Goal: Task Accomplishment & Management: Manage account settings

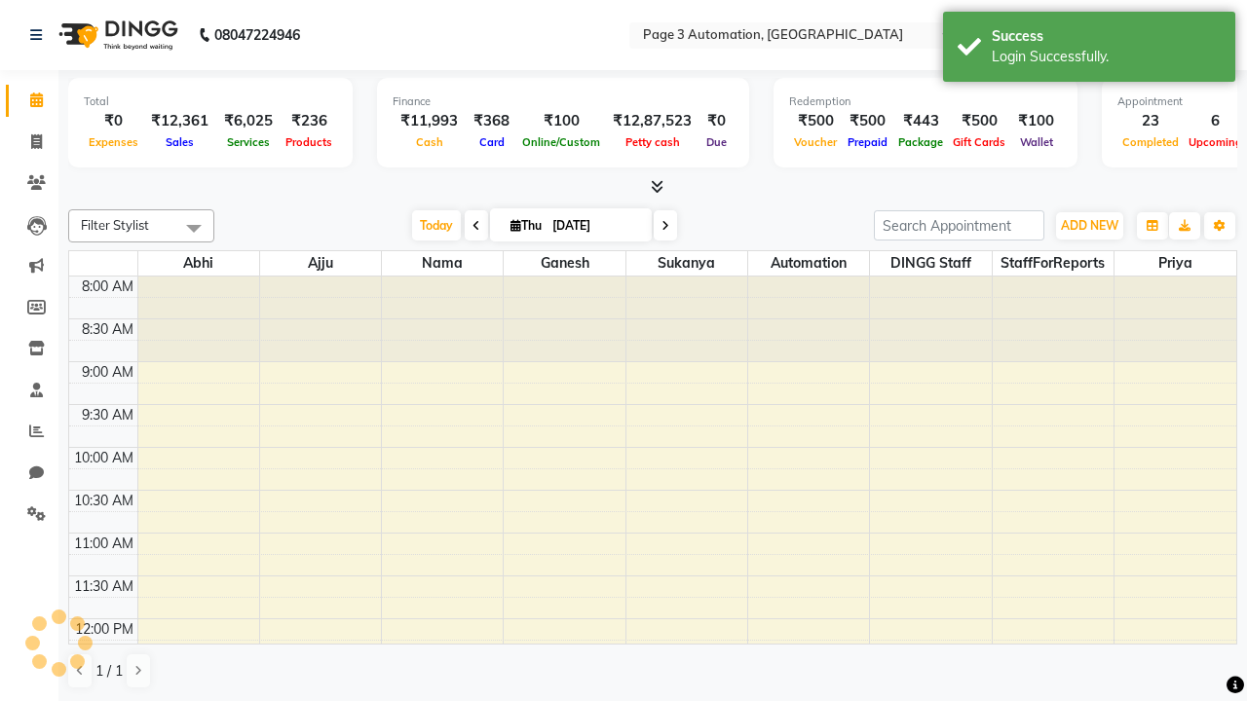
select select "en"
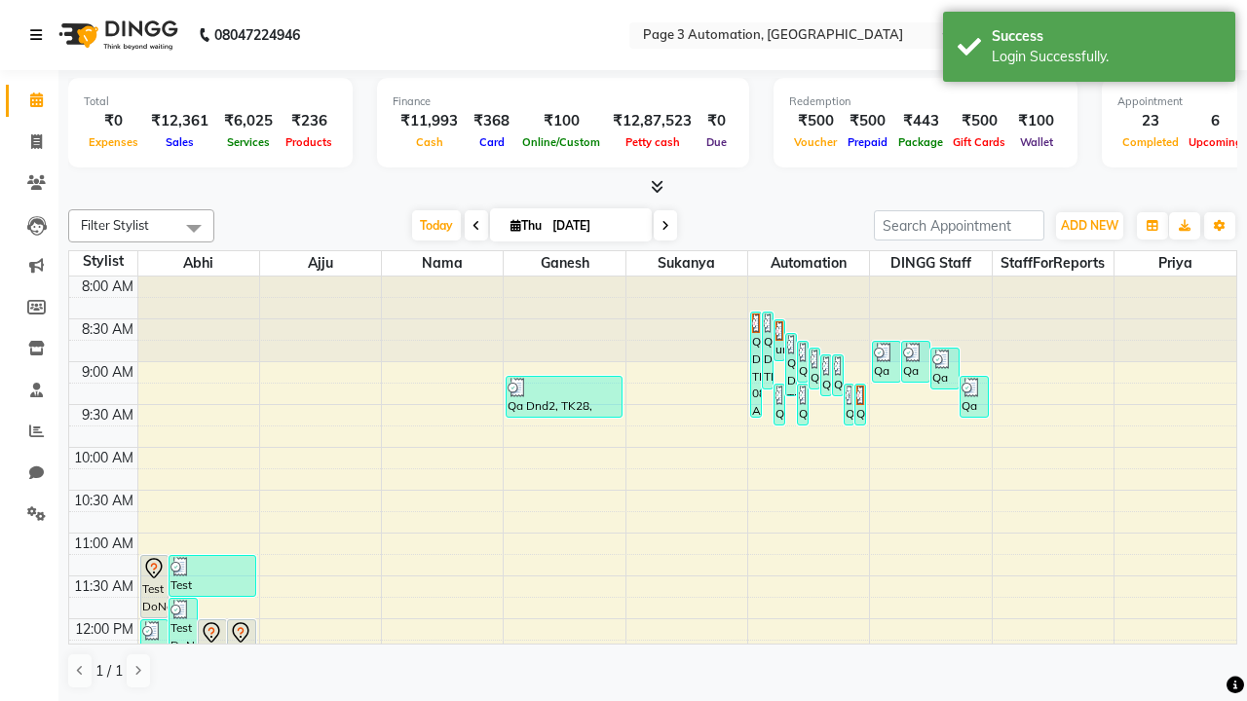
click at [40, 35] on icon at bounding box center [36, 35] width 12 height 14
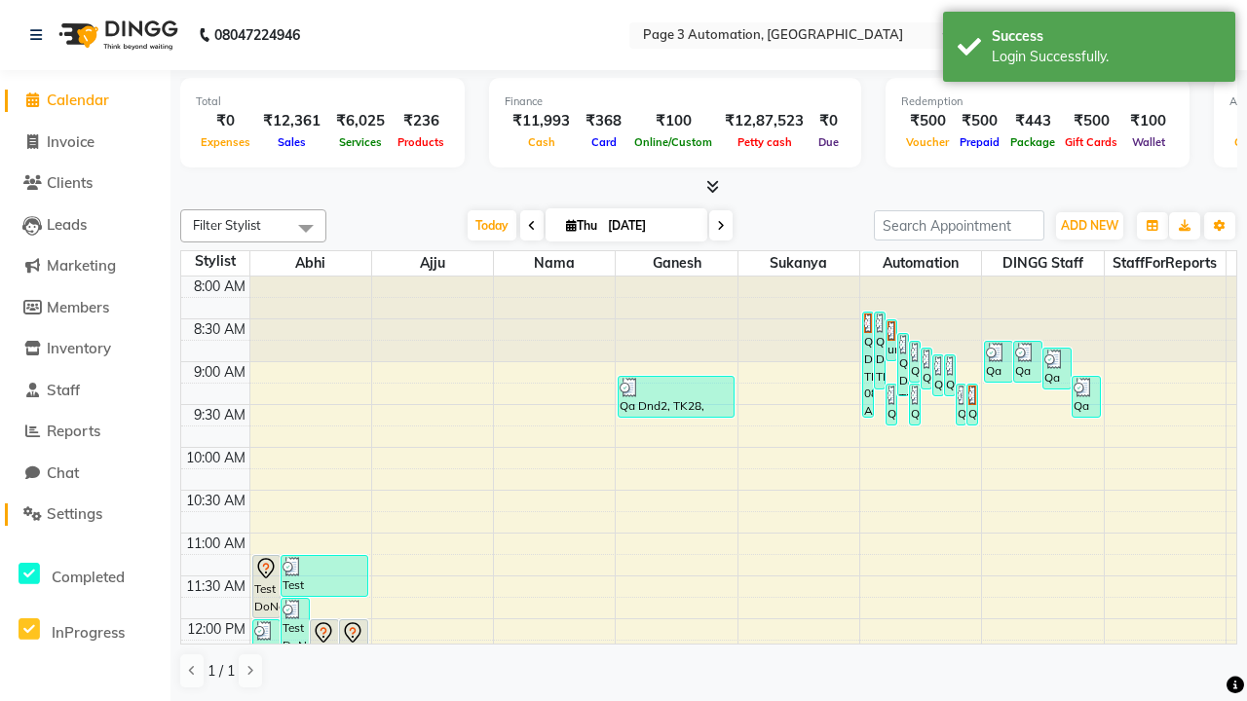
click at [85, 514] on span "Settings" at bounding box center [75, 514] width 56 height 19
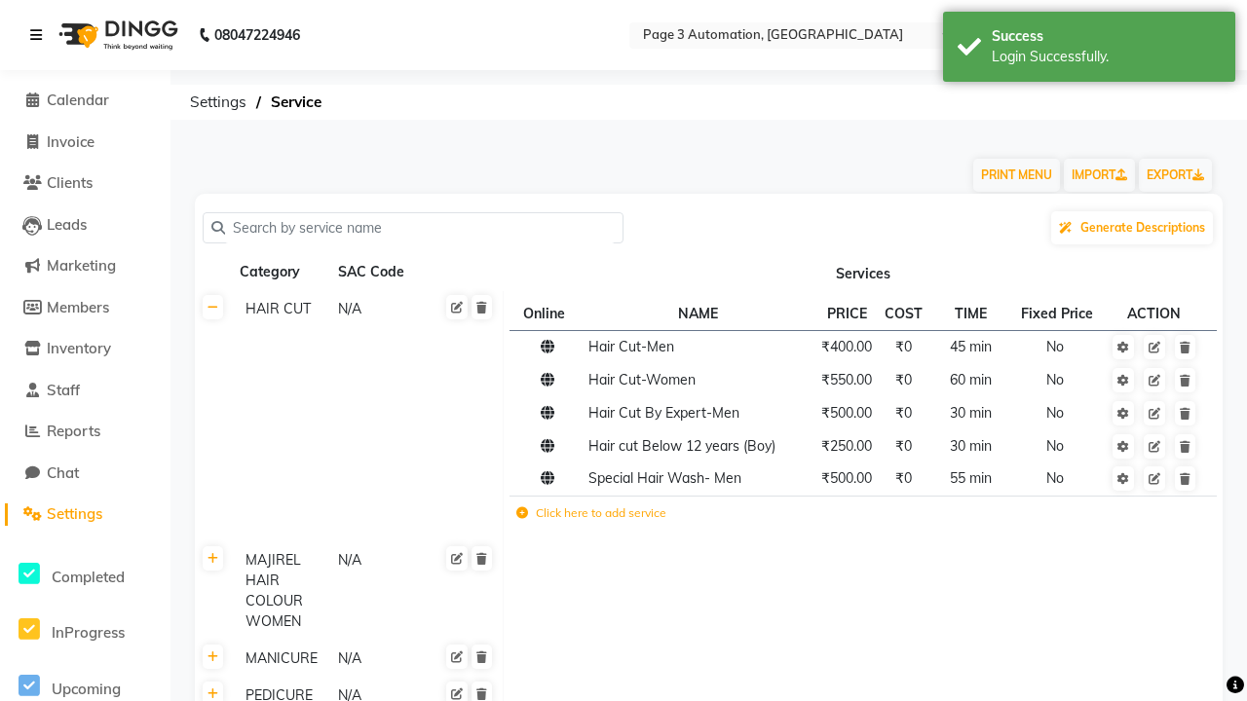
click at [40, 35] on icon at bounding box center [36, 35] width 12 height 14
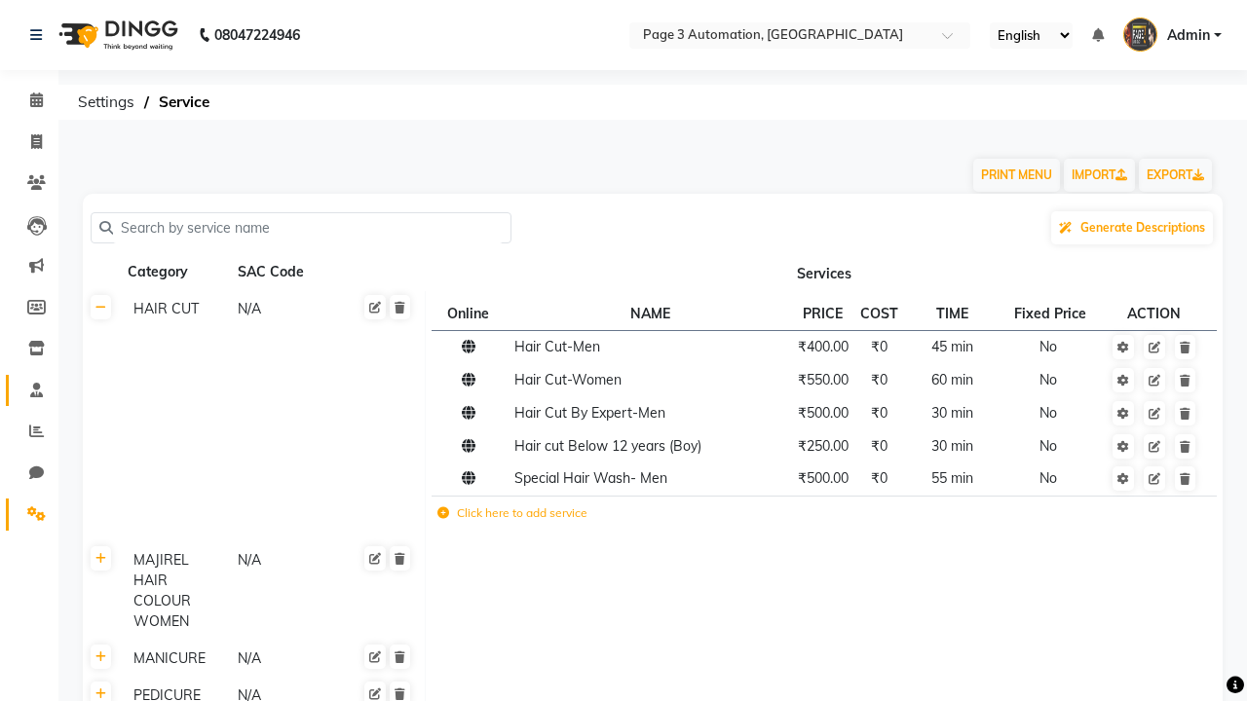
click at [29, 390] on span at bounding box center [36, 391] width 34 height 22
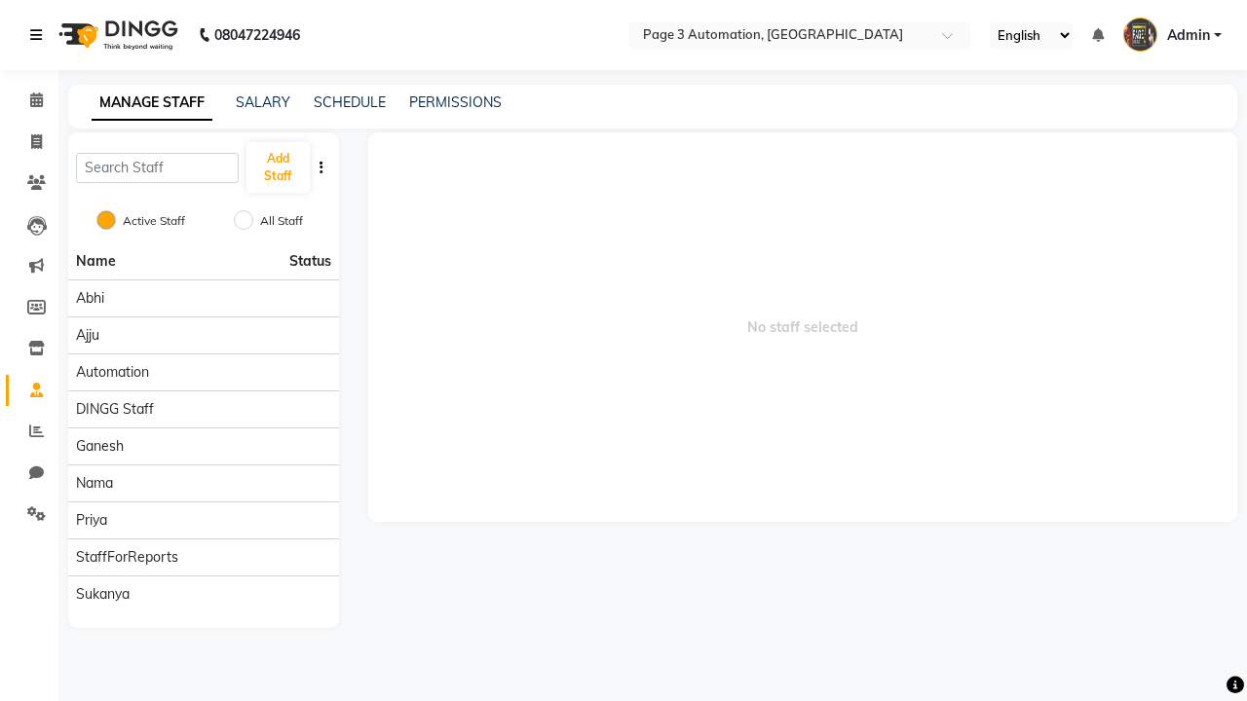
click at [40, 35] on icon at bounding box center [36, 35] width 12 height 14
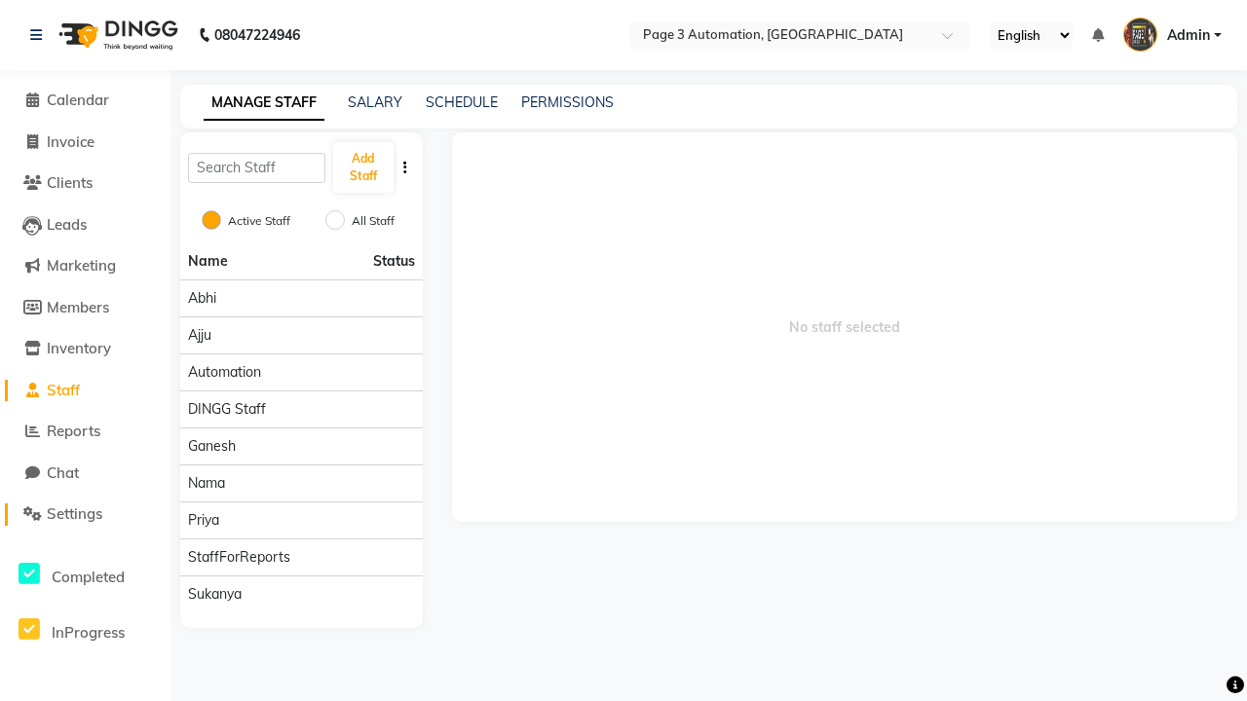
click at [85, 514] on span "Settings" at bounding box center [75, 514] width 56 height 19
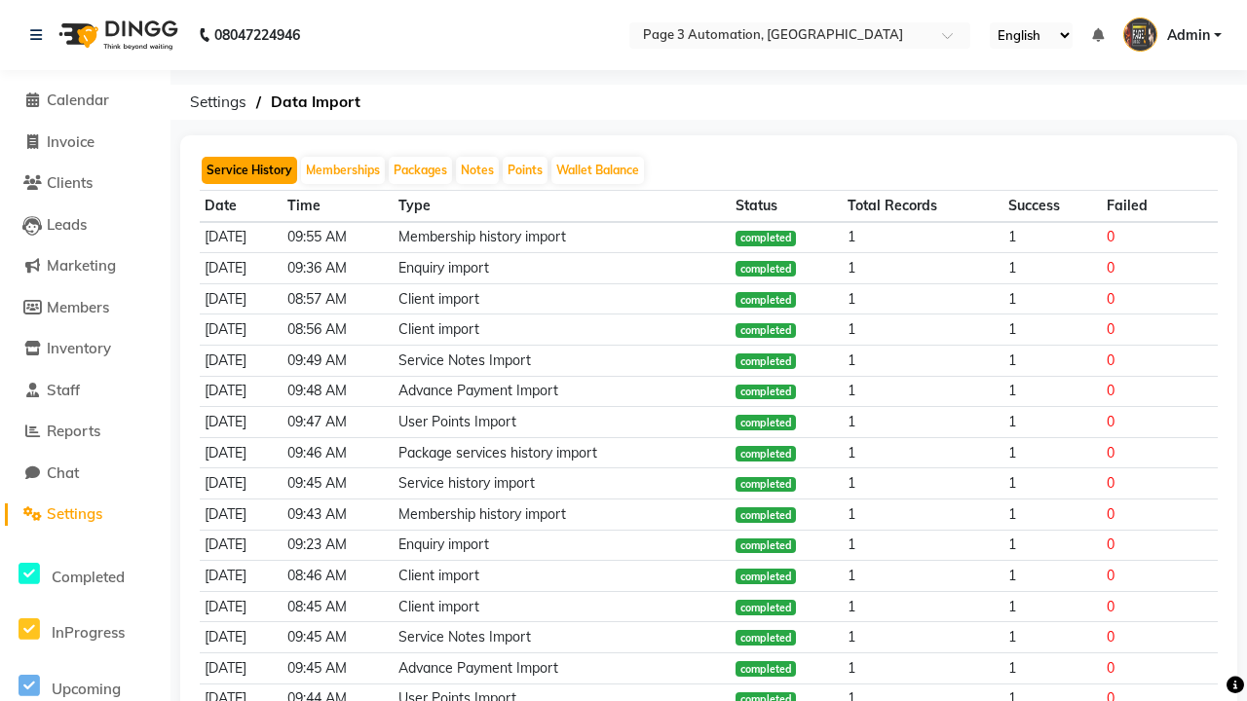
click at [249, 171] on button "Service History" at bounding box center [249, 170] width 95 height 27
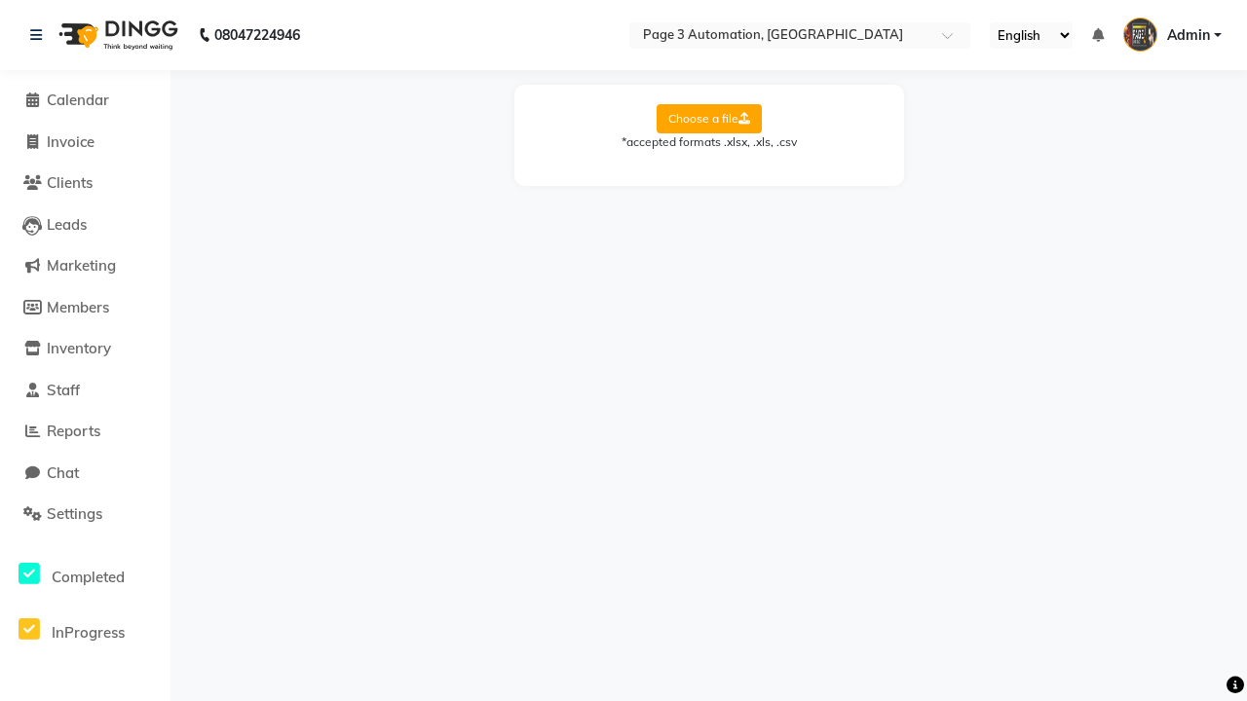
select select "Sheet1"
select select "Client Name"
select select "Client Mobile"
select select "Stylist Name"
select select "Service Name"
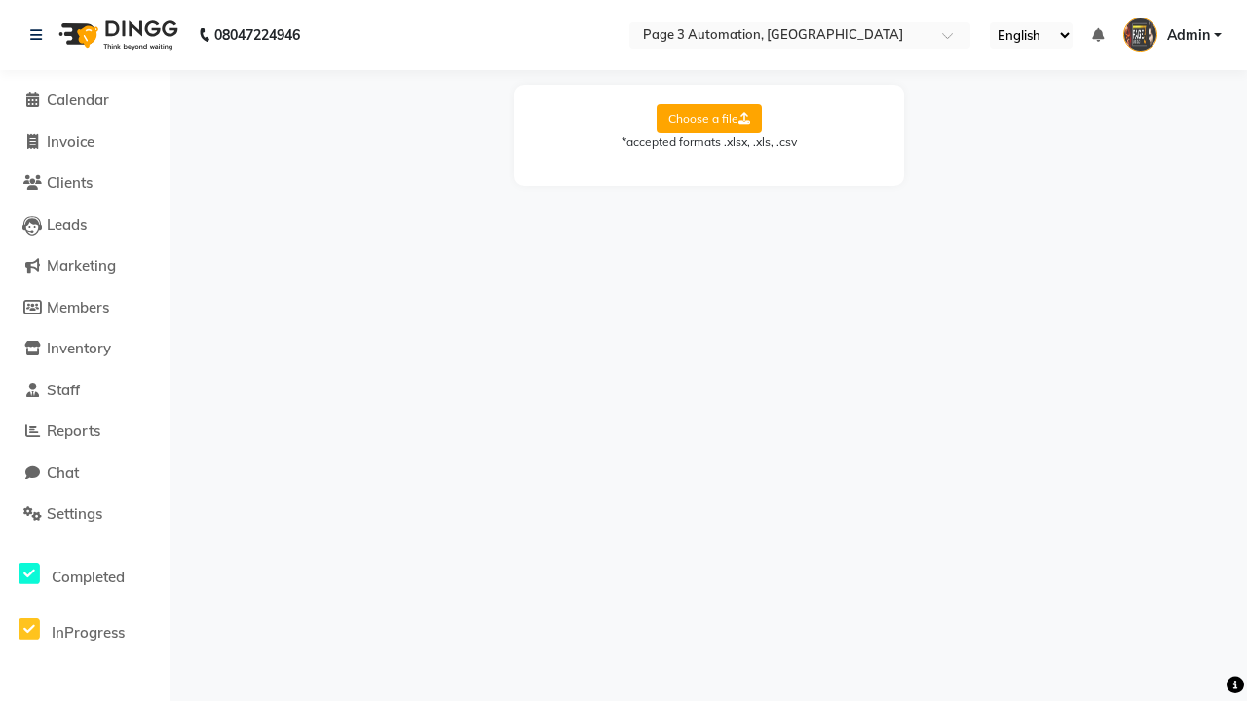
select select "Amount"
select select "Date"
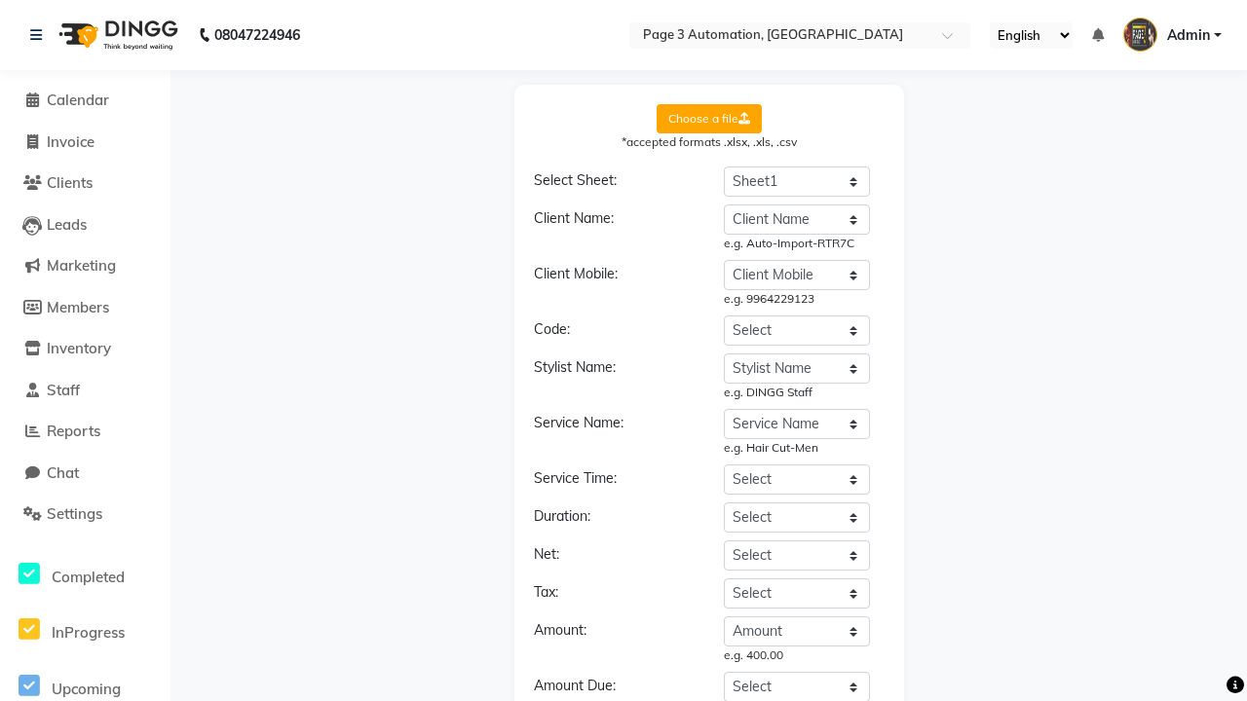
select select "DD/MM/YYYY"
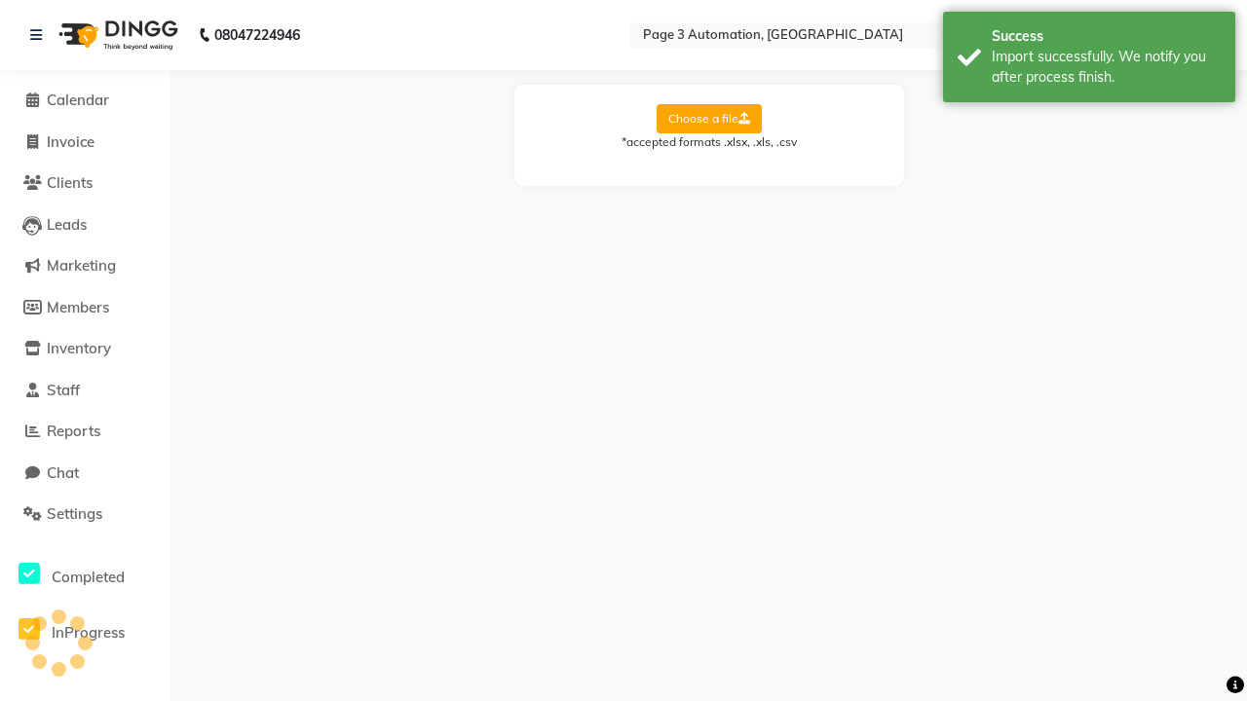
scroll to position [0, 0]
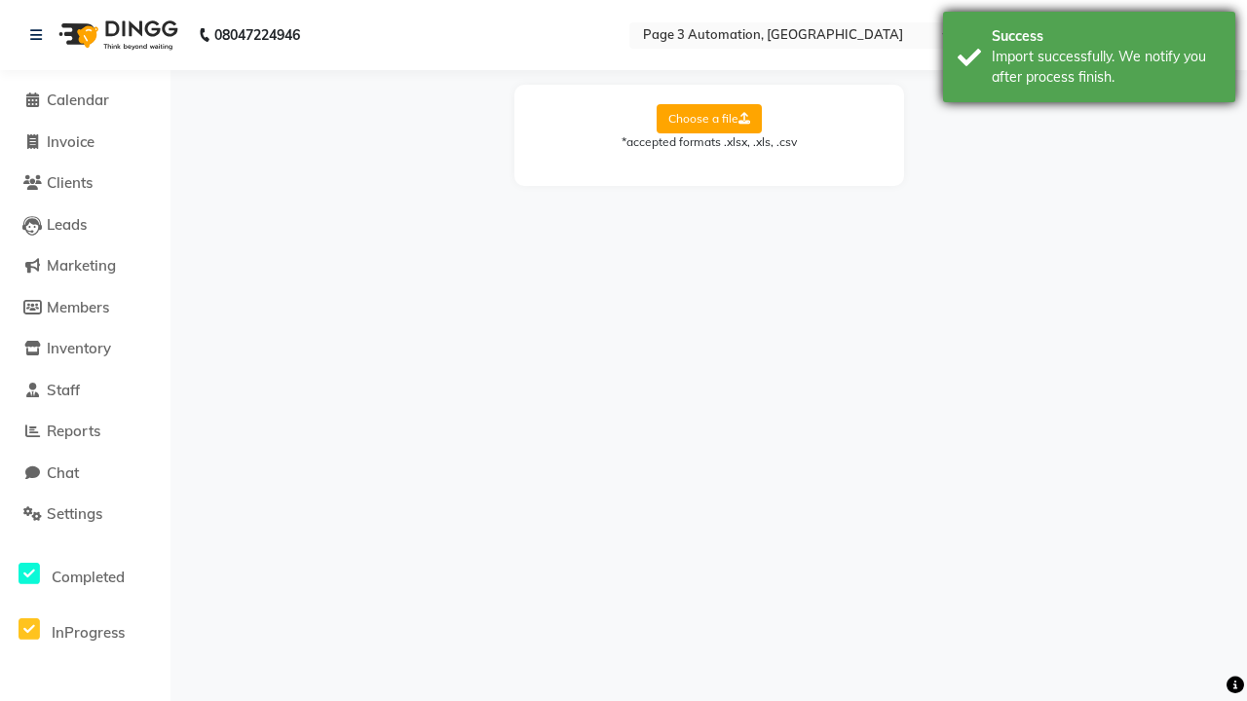
click at [1089, 59] on div "Import successfully. We notify you after process finish." at bounding box center [1106, 67] width 229 height 41
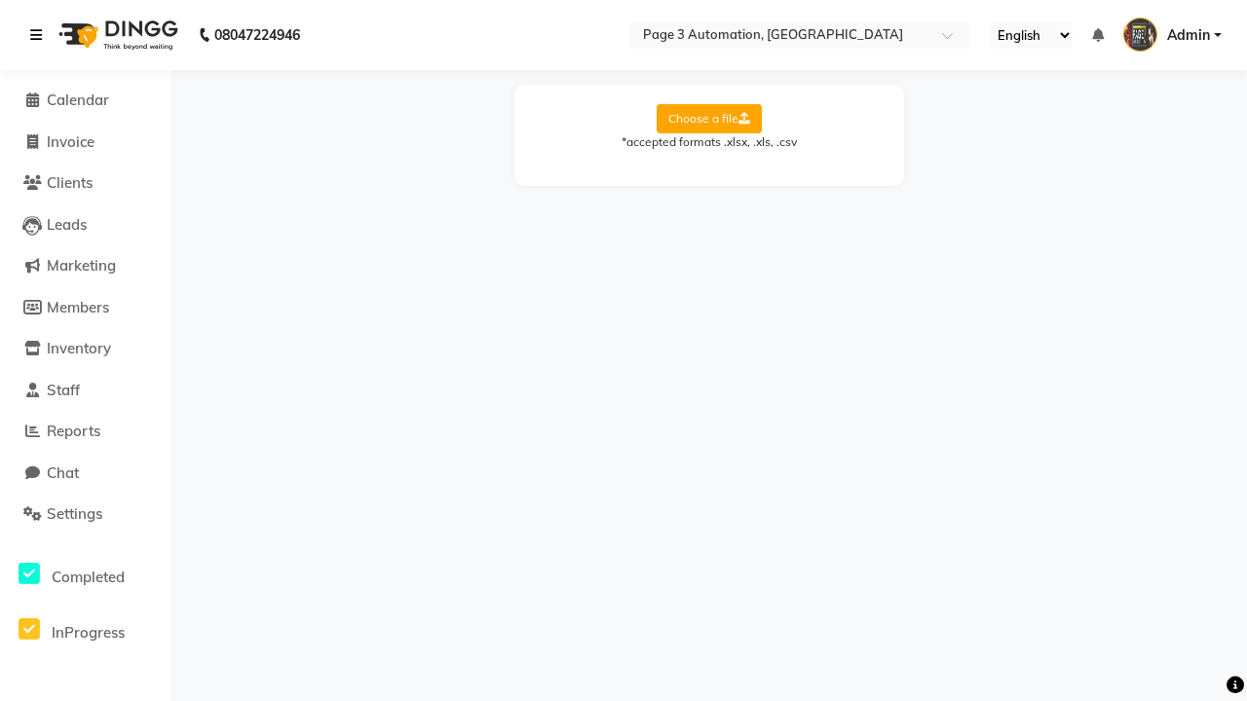
click at [40, 35] on icon at bounding box center [36, 35] width 12 height 14
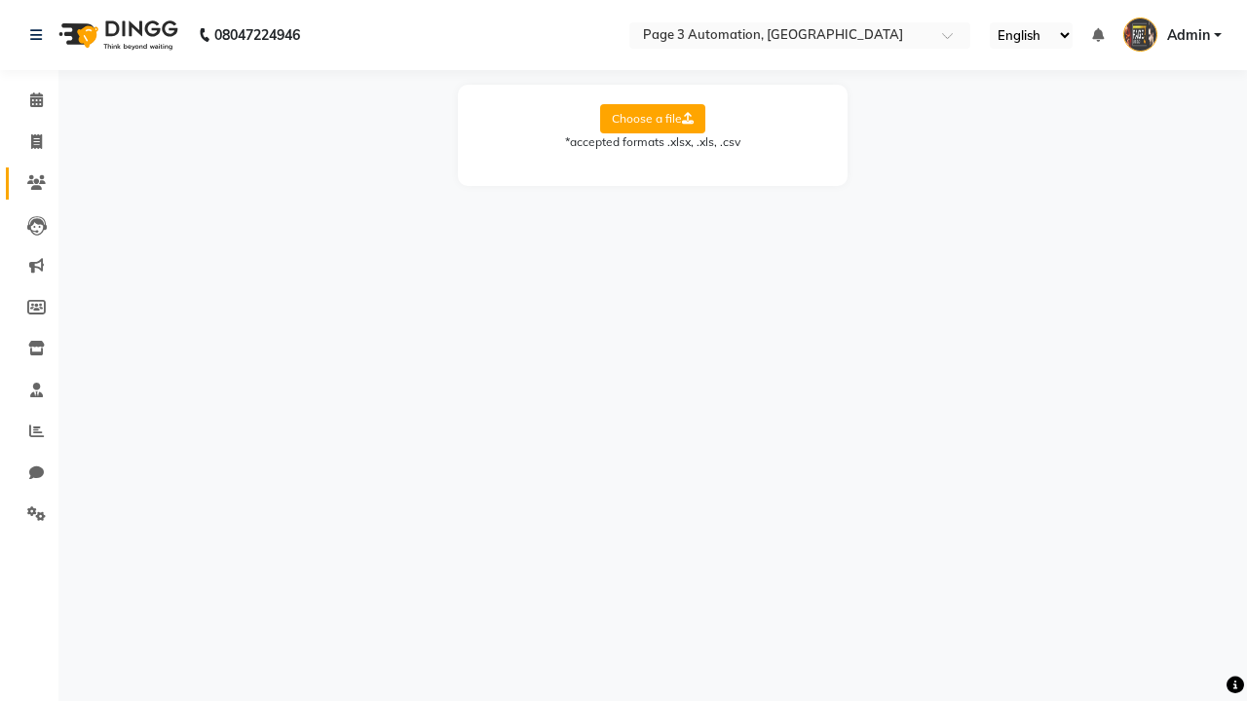
click at [29, 183] on icon at bounding box center [36, 182] width 19 height 15
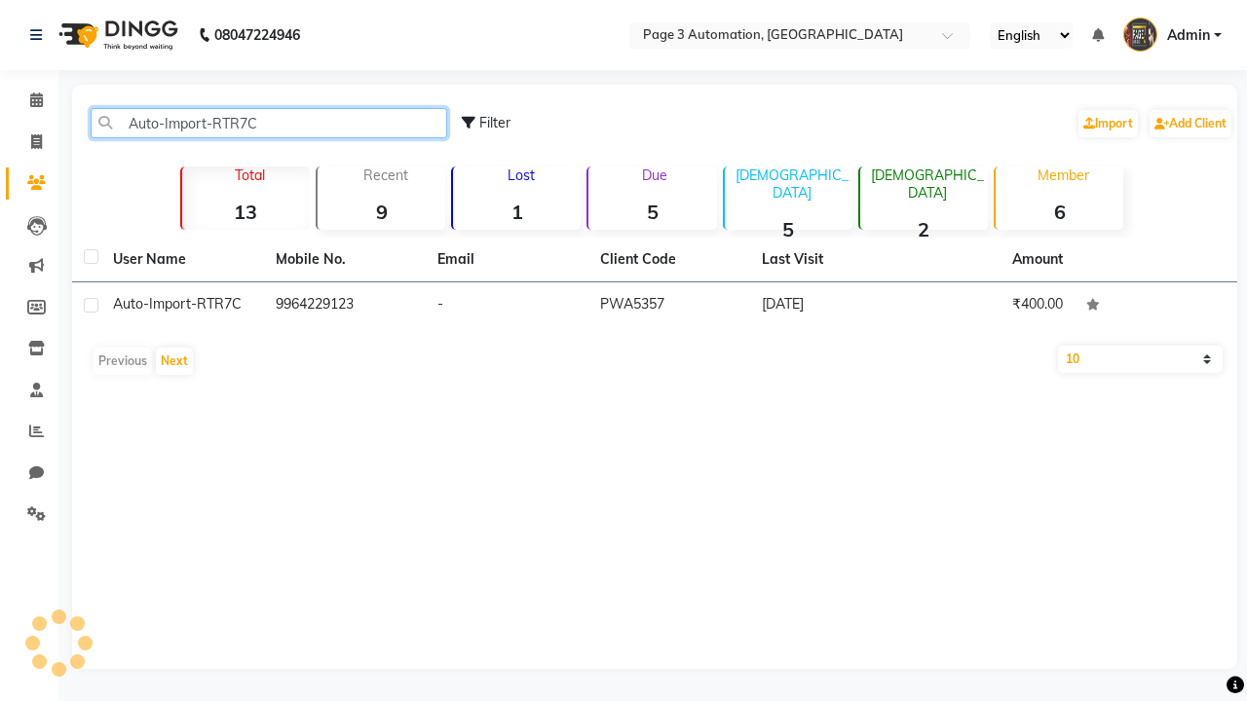
type input "Auto-Import-RTR7C"
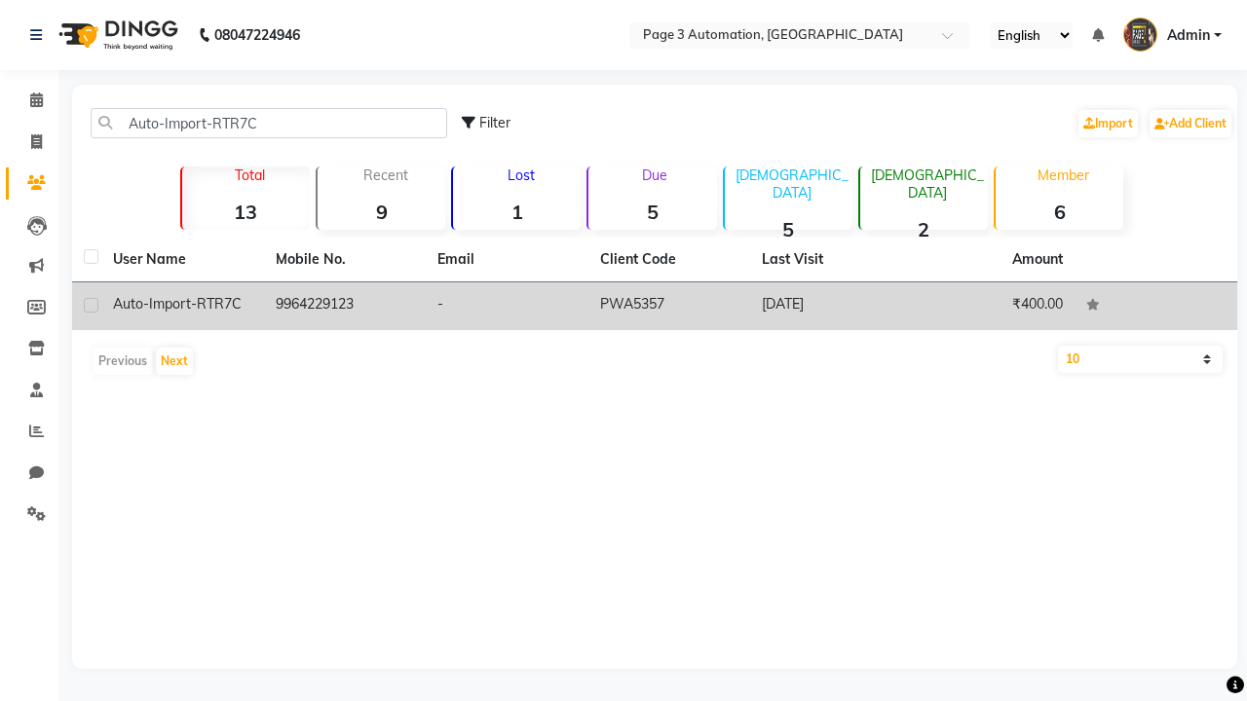
click at [655, 306] on td "PWA5357" at bounding box center [669, 307] width 163 height 48
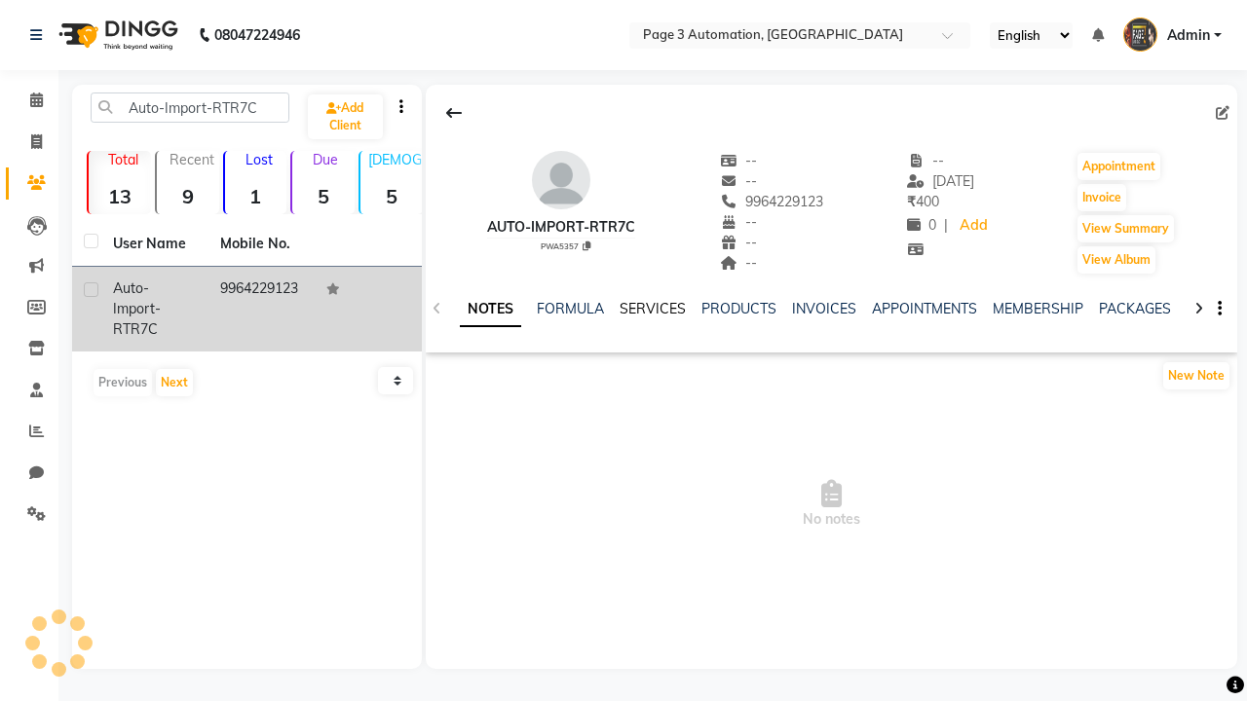
click at [652, 309] on link "SERVICES" at bounding box center [653, 309] width 66 height 18
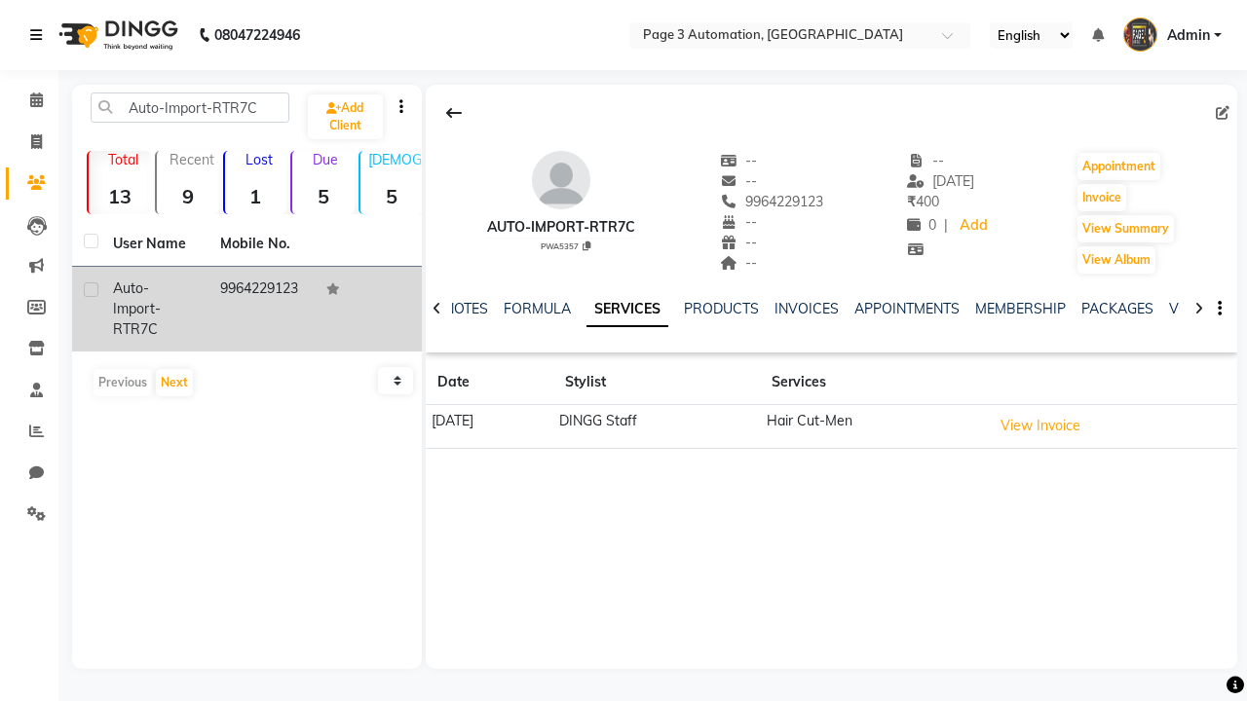
click at [40, 35] on icon at bounding box center [36, 35] width 12 height 14
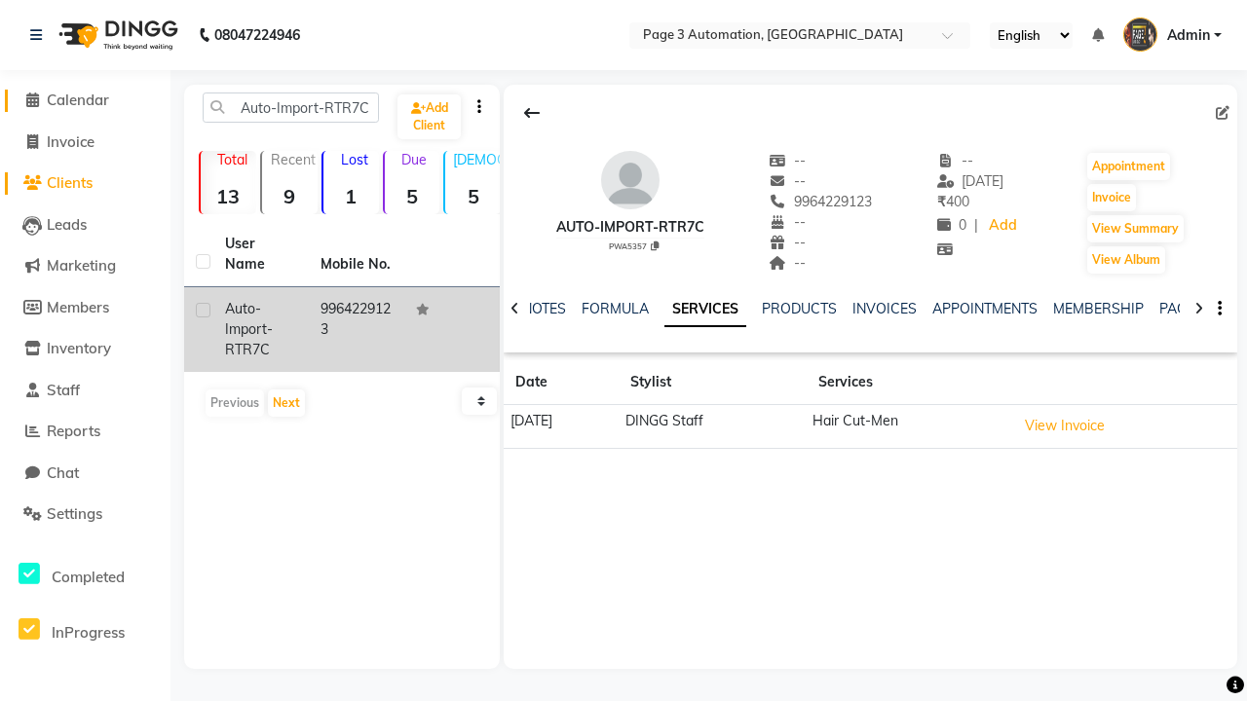
click at [85, 100] on span "Calendar" at bounding box center [78, 100] width 62 height 19
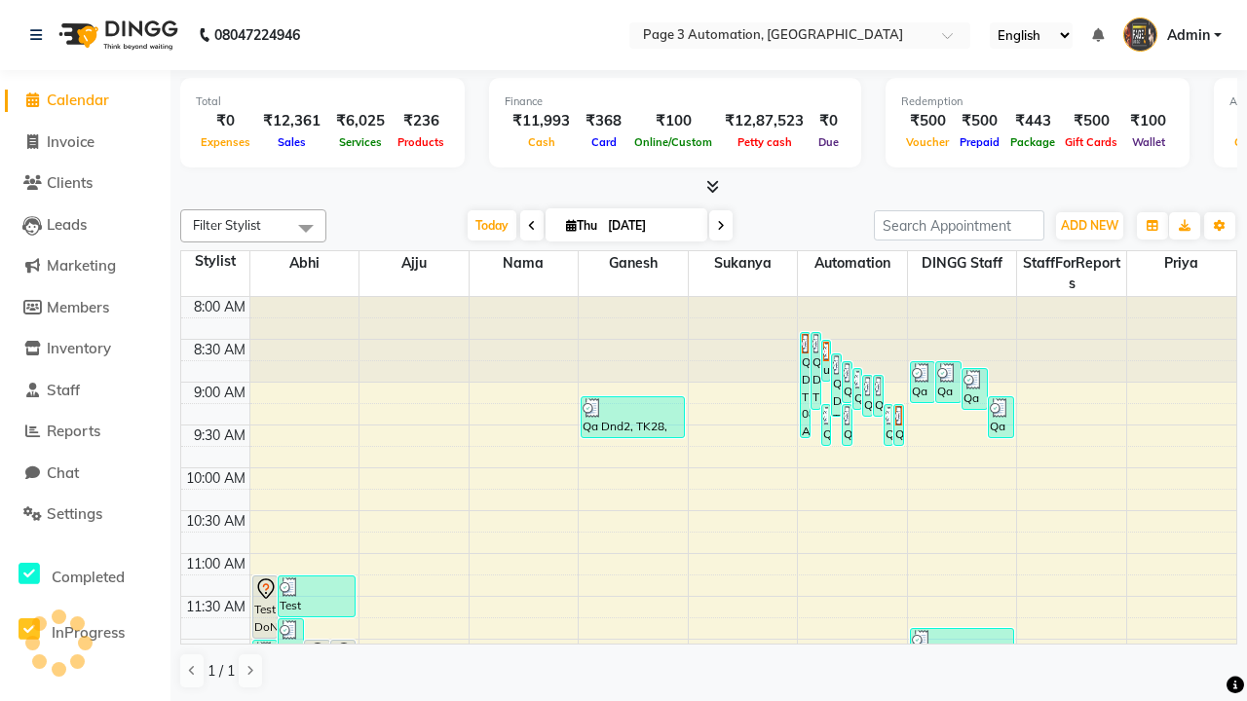
click at [306, 228] on span at bounding box center [305, 227] width 39 height 37
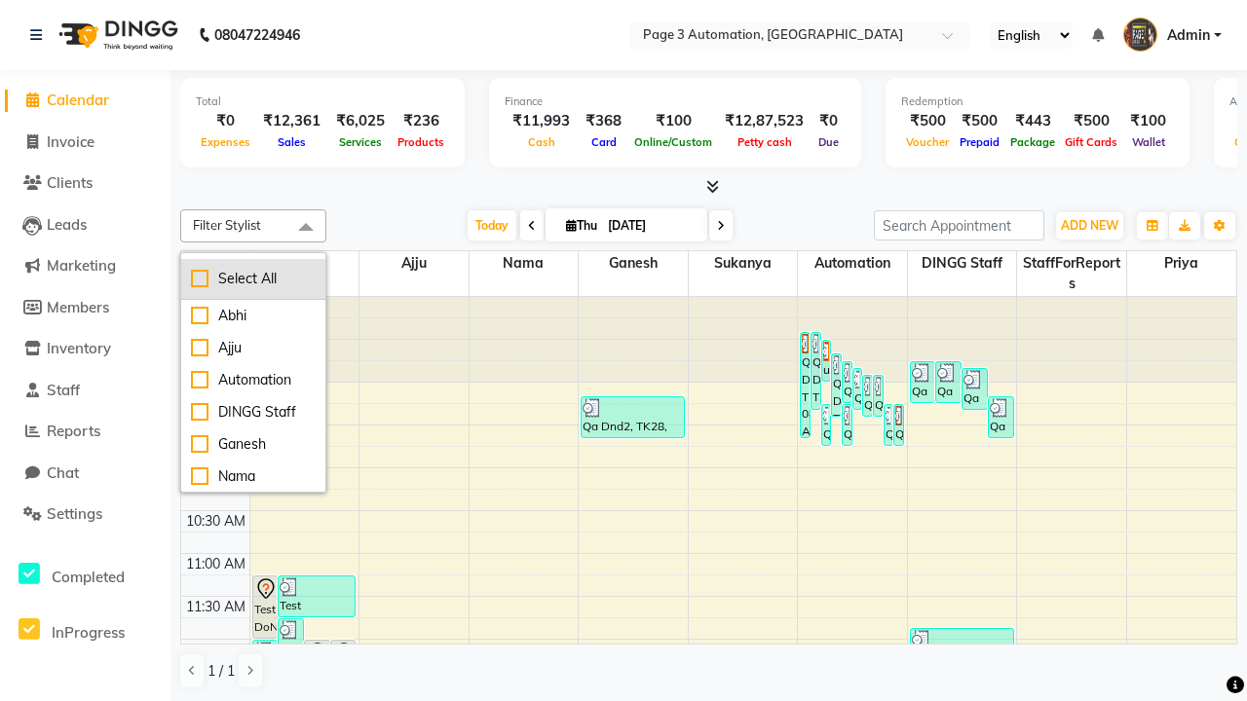
click at [253, 279] on div "Select All" at bounding box center [253, 279] width 125 height 20
checkbox input "true"
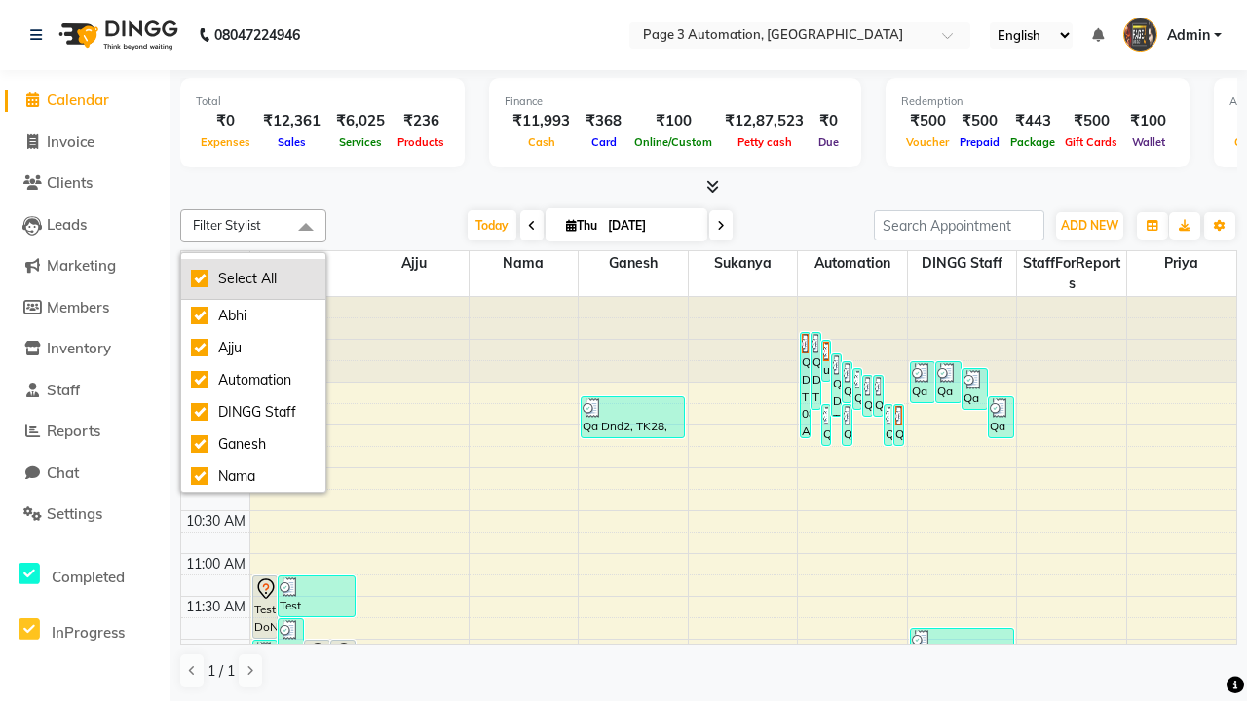
checkbox input "true"
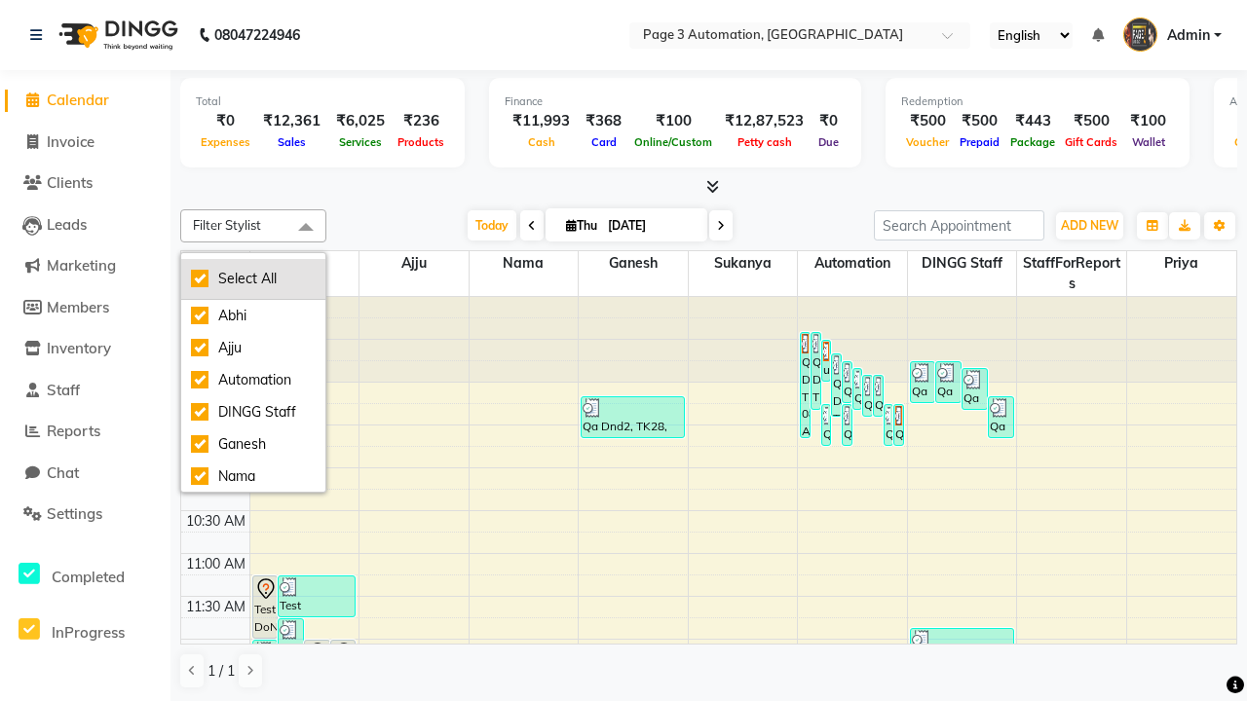
checkbox input "true"
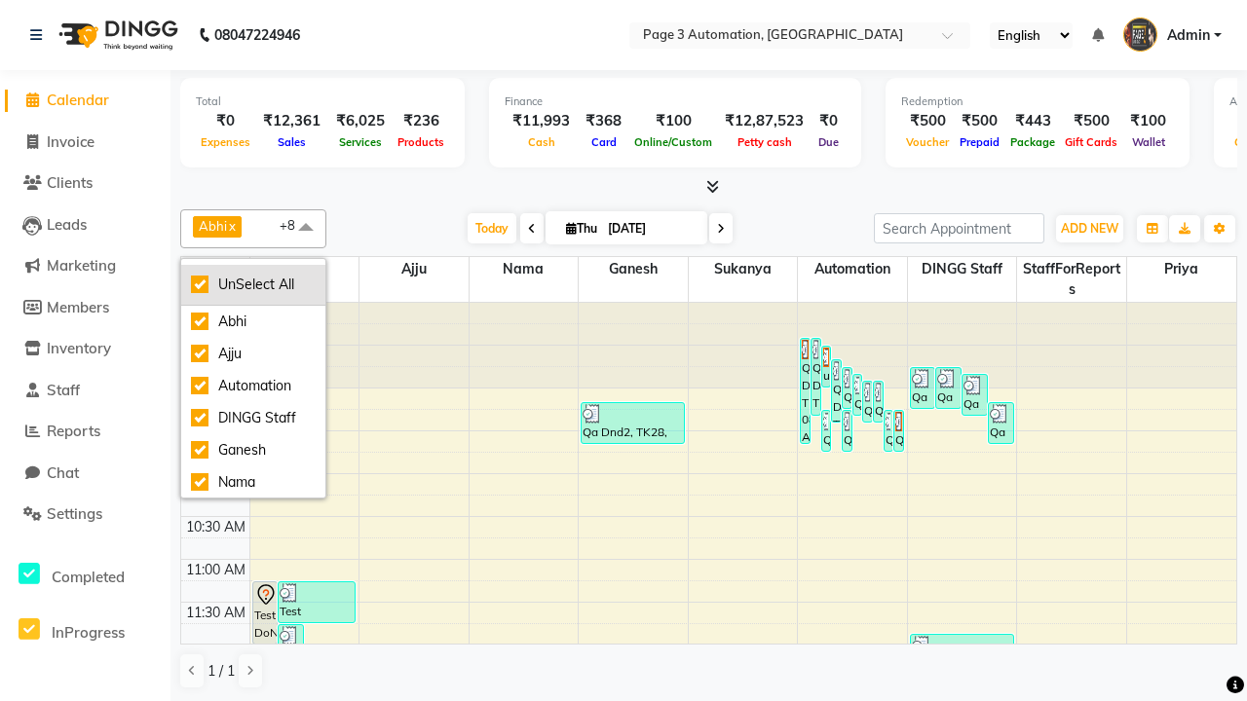
click at [253, 284] on div "UnSelect All" at bounding box center [253, 285] width 125 height 20
checkbox input "false"
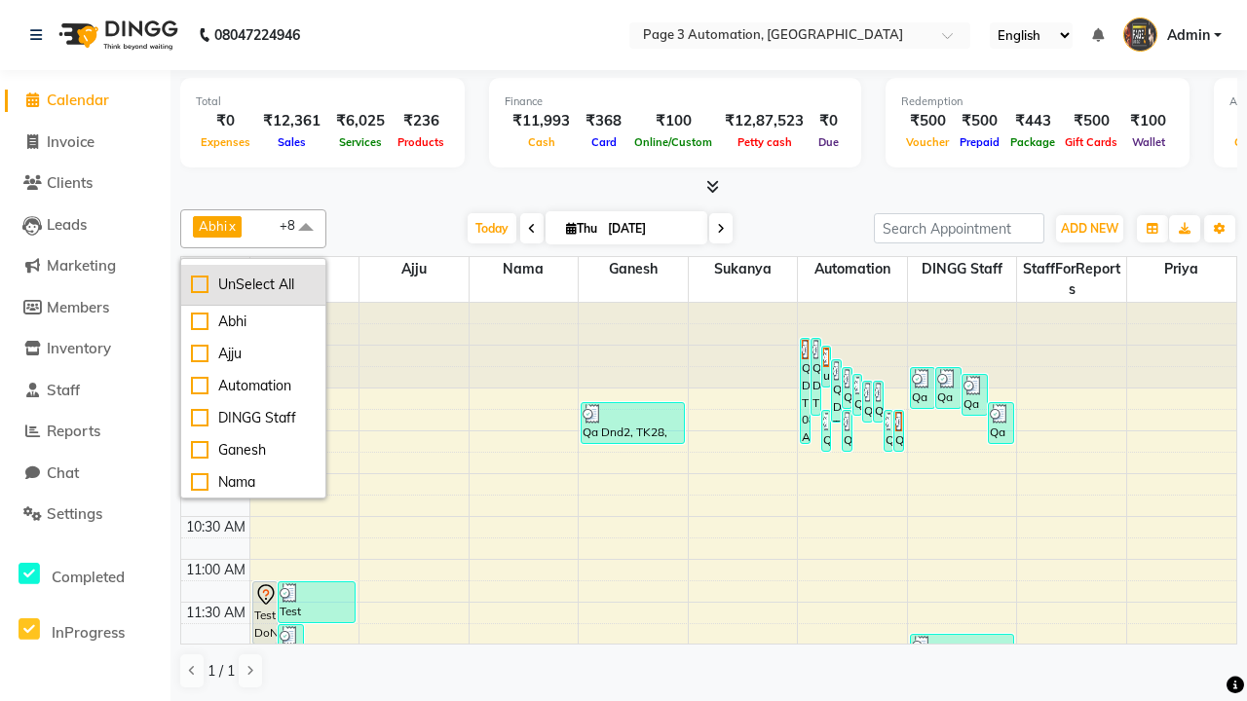
checkbox input "false"
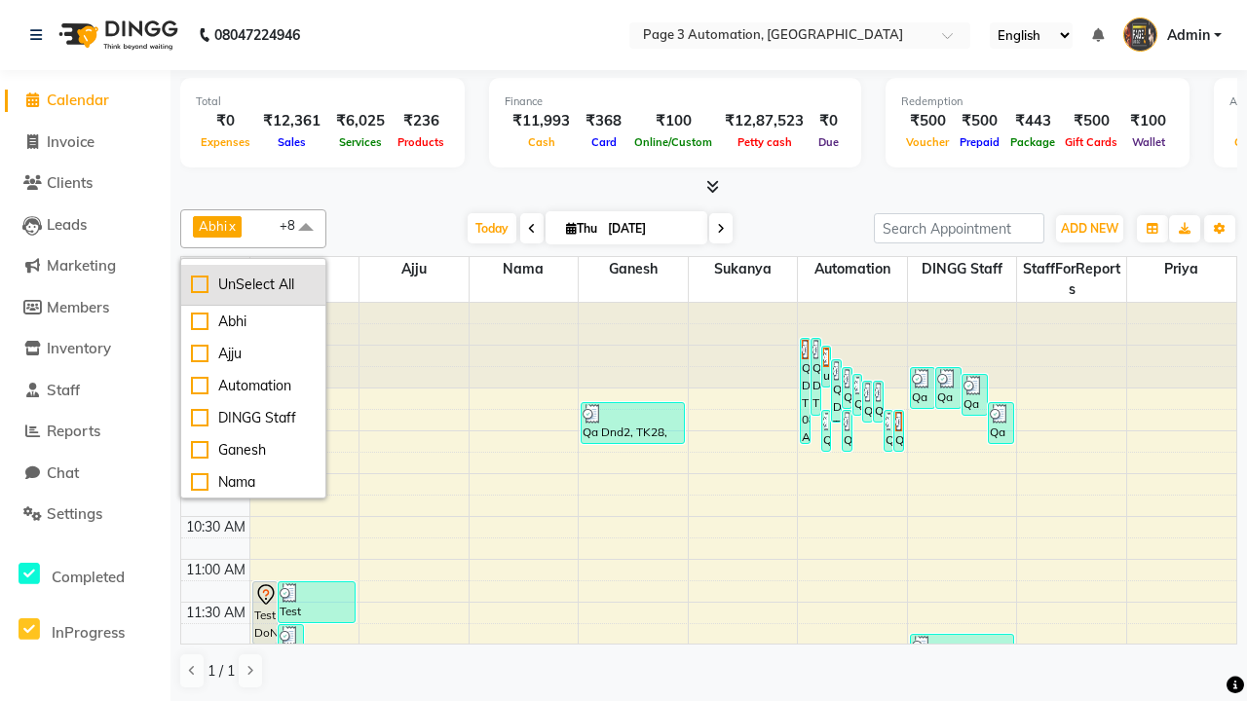
checkbox input "false"
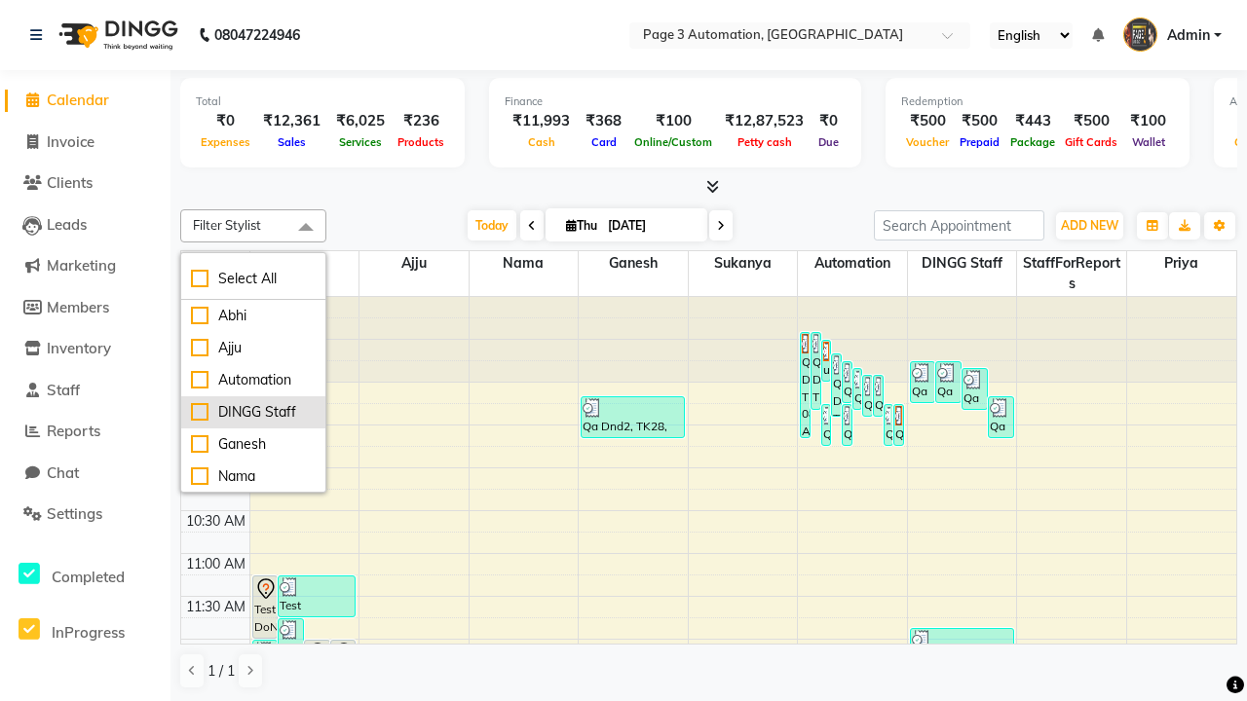
click at [253, 412] on div "DINGG Staff" at bounding box center [253, 412] width 125 height 20
checkbox input "true"
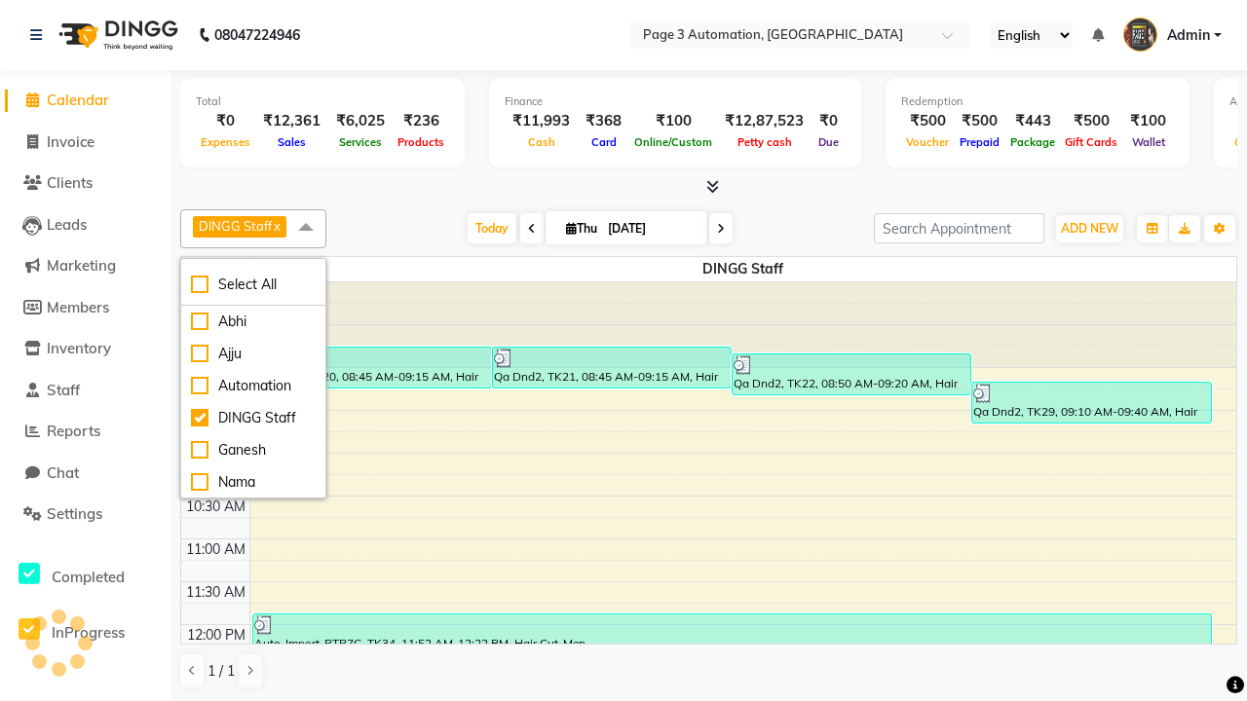
click at [306, 228] on span at bounding box center [305, 227] width 39 height 37
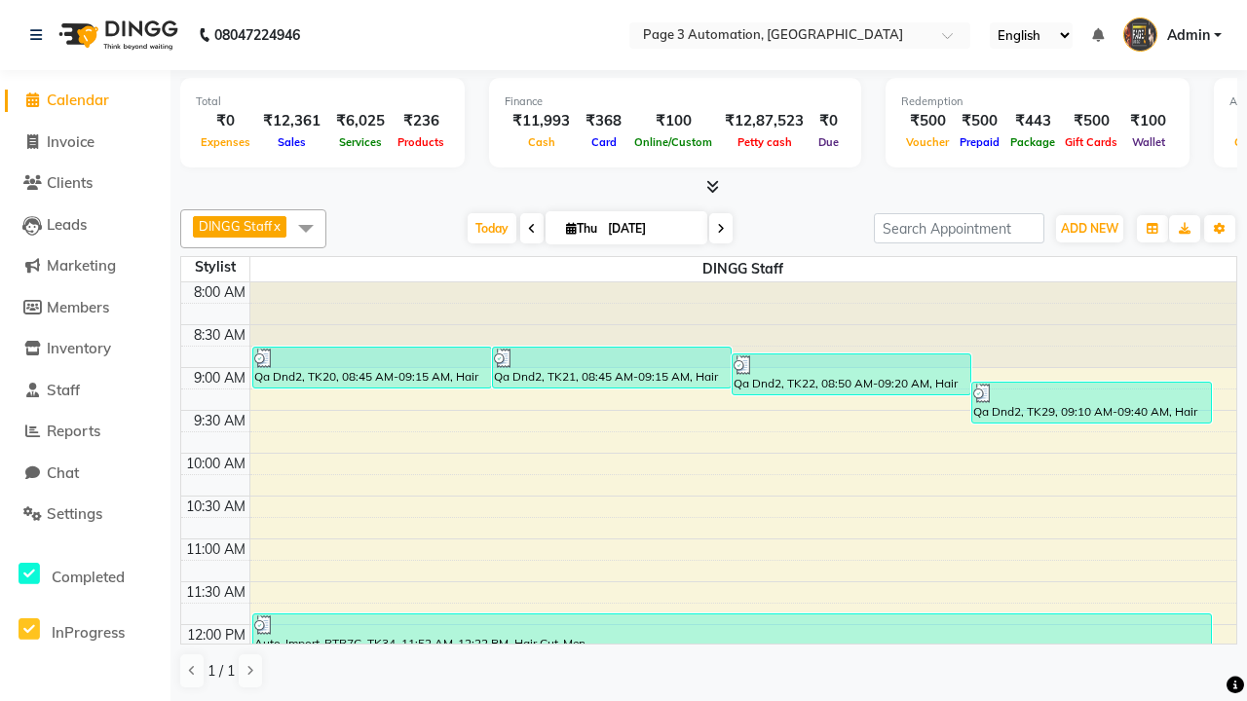
click at [732, 624] on div "Auto-Import-RTR7C, TK34, 11:52 AM-12:22 PM, Hair Cut-Men" at bounding box center [732, 635] width 958 height 40
select select "3"
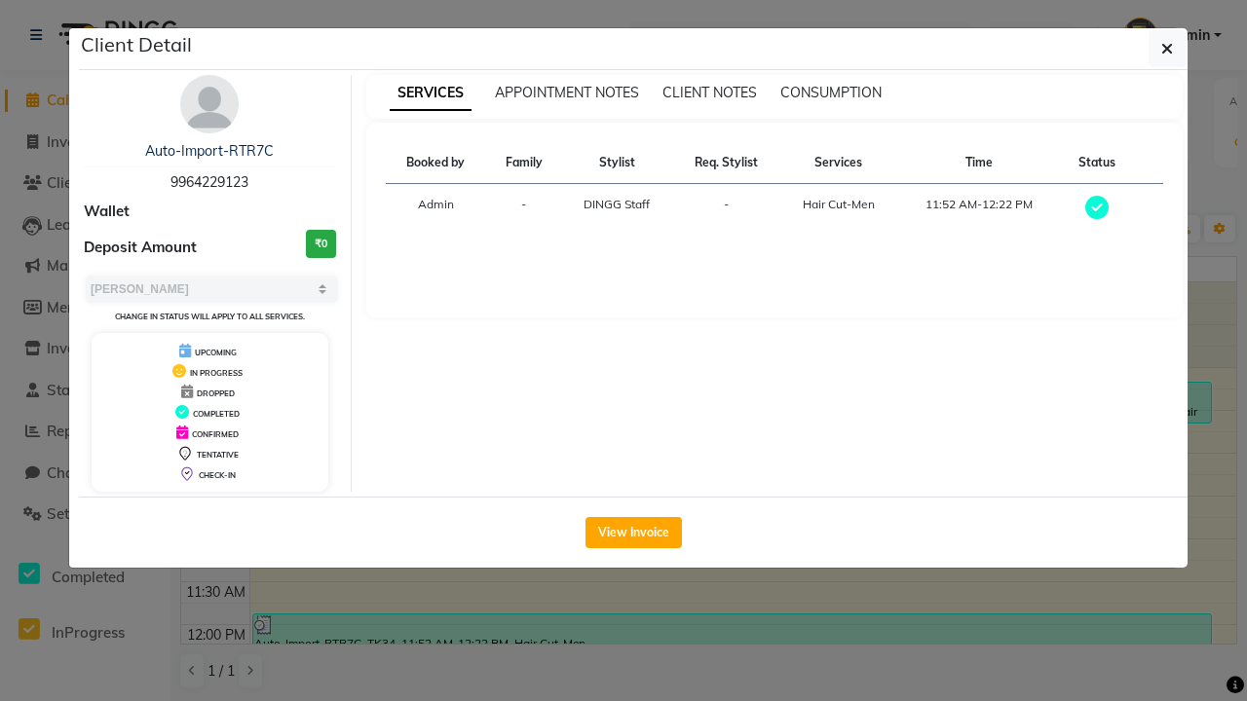
scroll to position [11, 0]
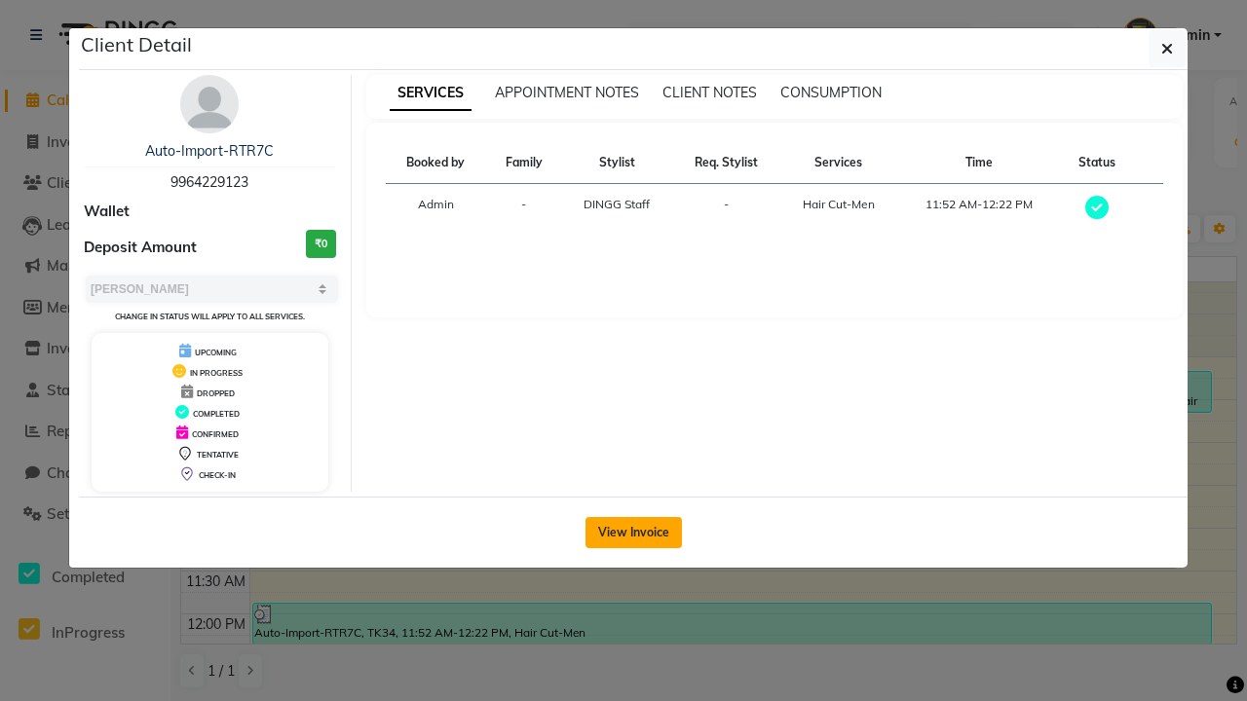
click at [633, 532] on button "View Invoice" at bounding box center [634, 532] width 96 height 31
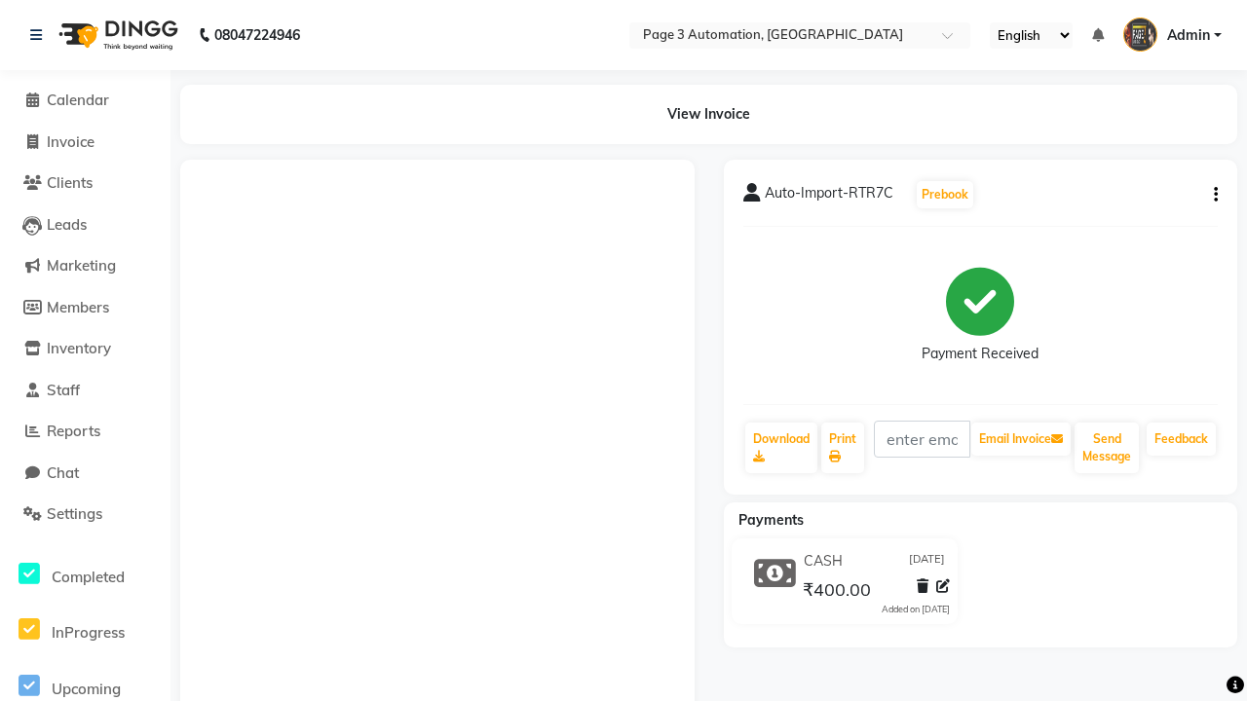
click at [1212, 195] on button "button" at bounding box center [1212, 195] width 12 height 20
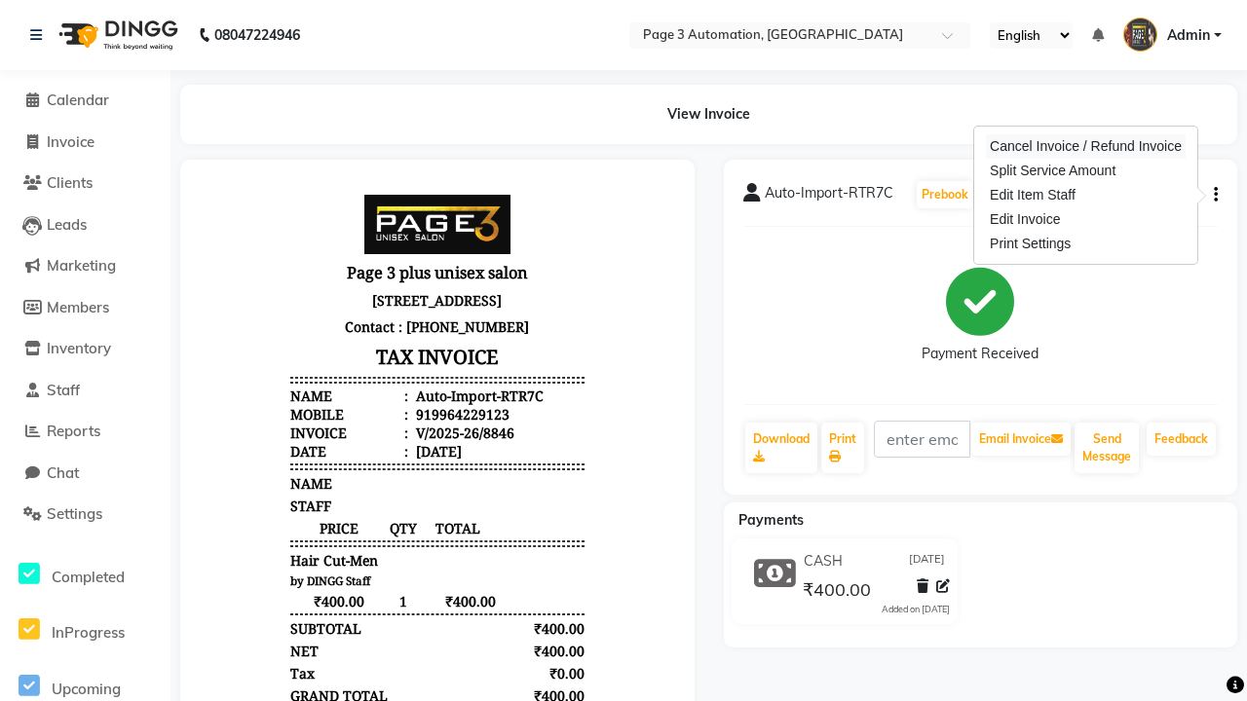
click at [1085, 146] on div "Cancel Invoice / Refund Invoice" at bounding box center [1086, 146] width 200 height 24
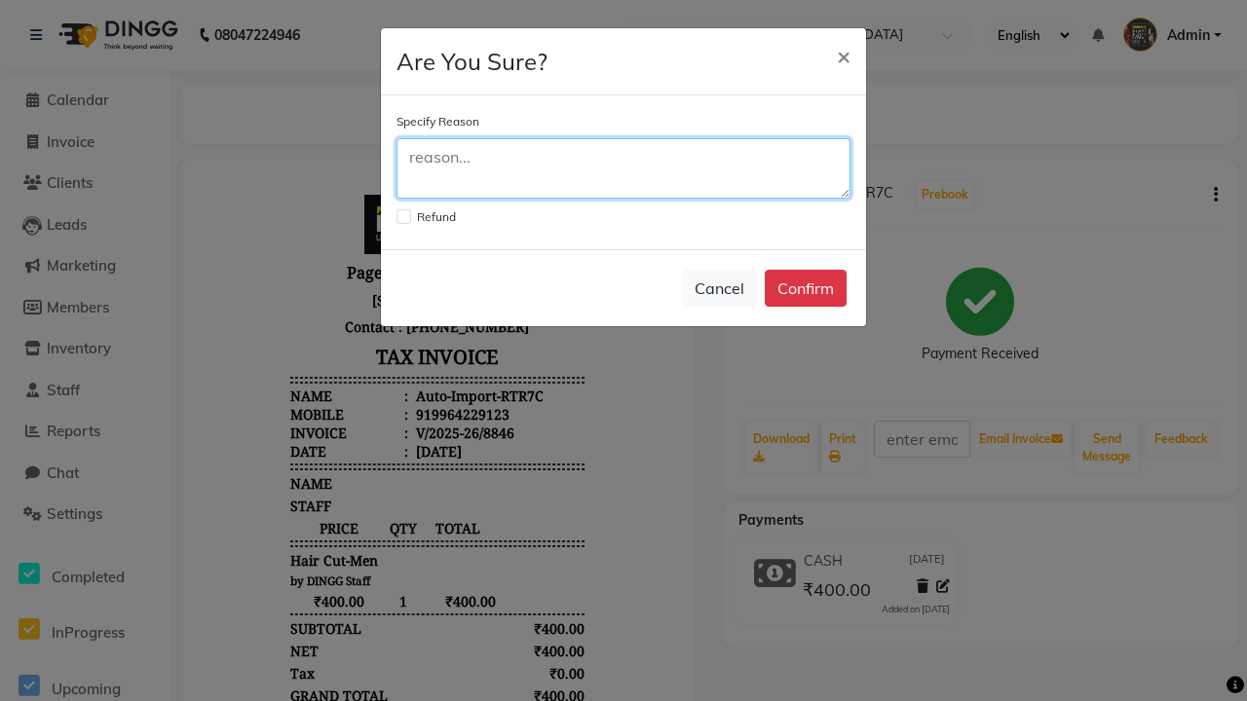
click at [624, 169] on textarea at bounding box center [624, 168] width 454 height 60
type textarea "Testing"
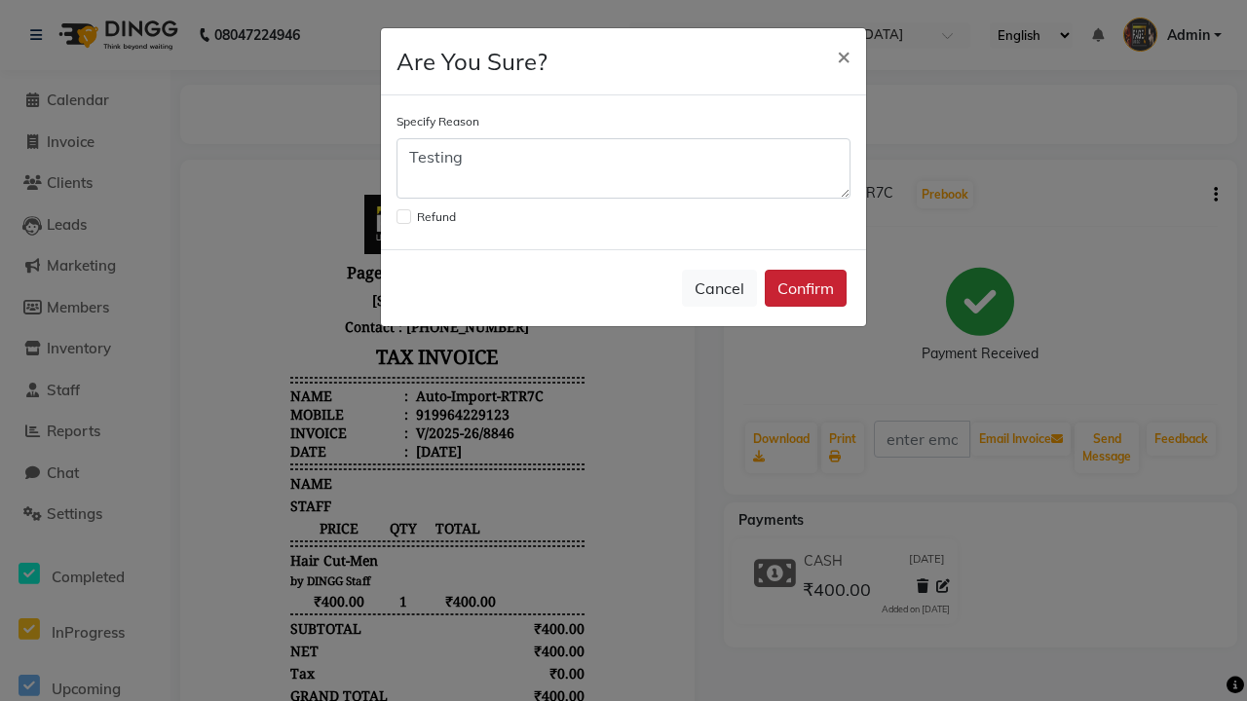
click at [806, 288] on button "Confirm" at bounding box center [806, 288] width 82 height 37
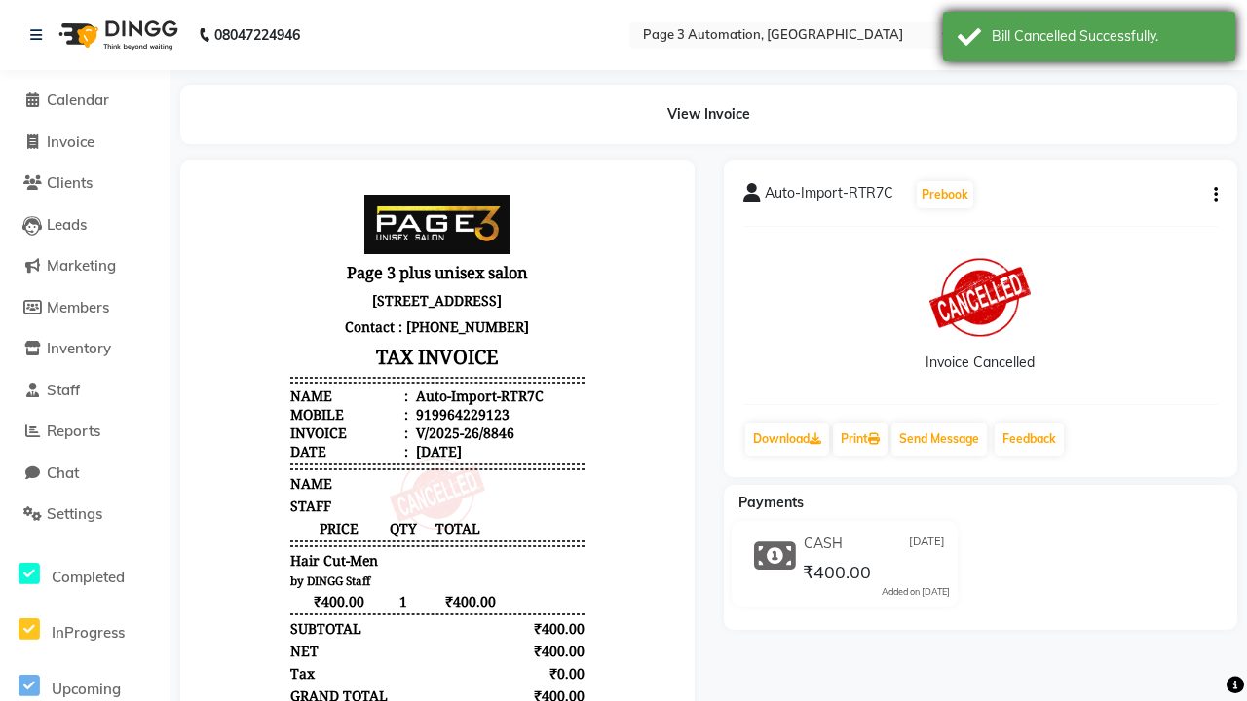
click at [1089, 39] on div "Bill Cancelled Successfully." at bounding box center [1106, 36] width 229 height 20
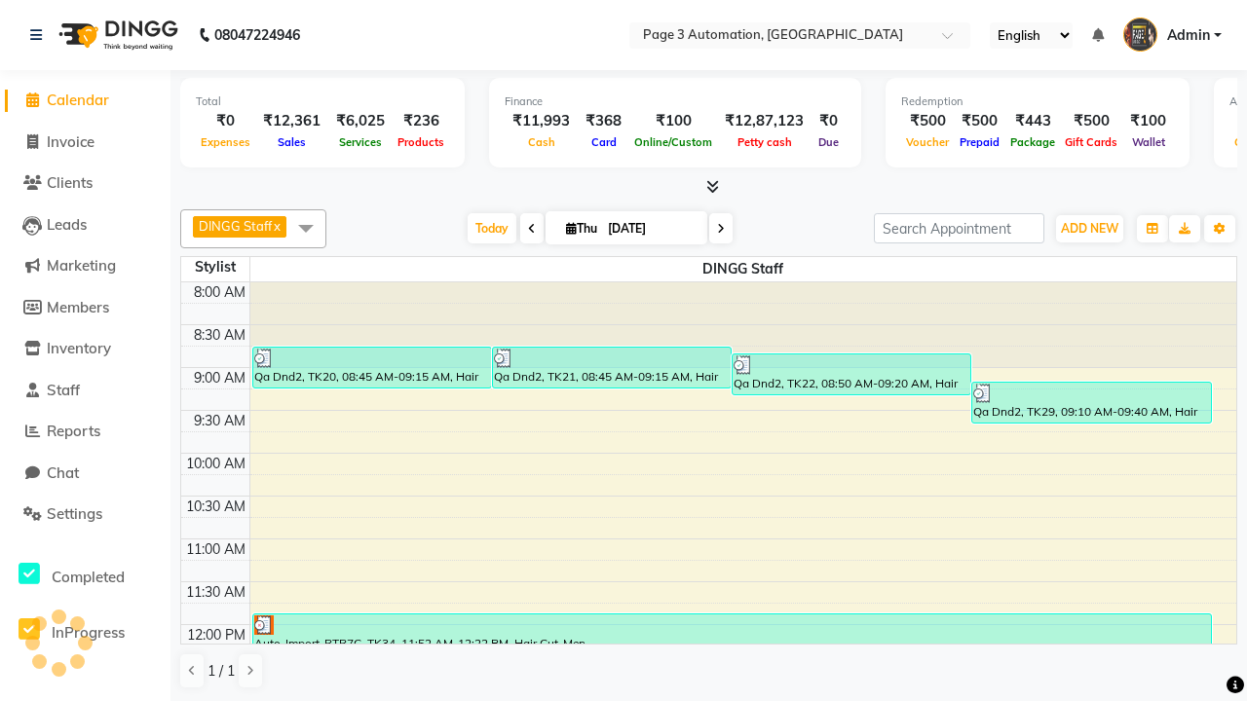
click at [306, 228] on span at bounding box center [305, 227] width 39 height 37
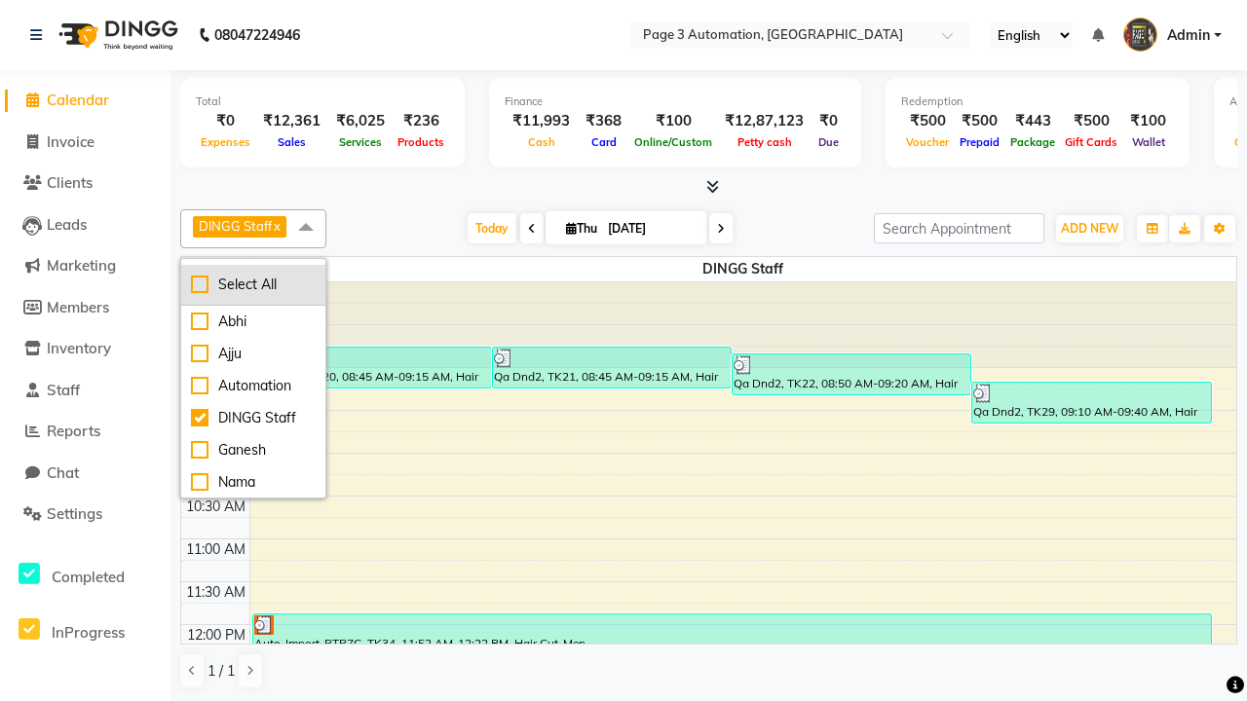
click at [253, 284] on div "Select All" at bounding box center [253, 285] width 125 height 20
checkbox input "true"
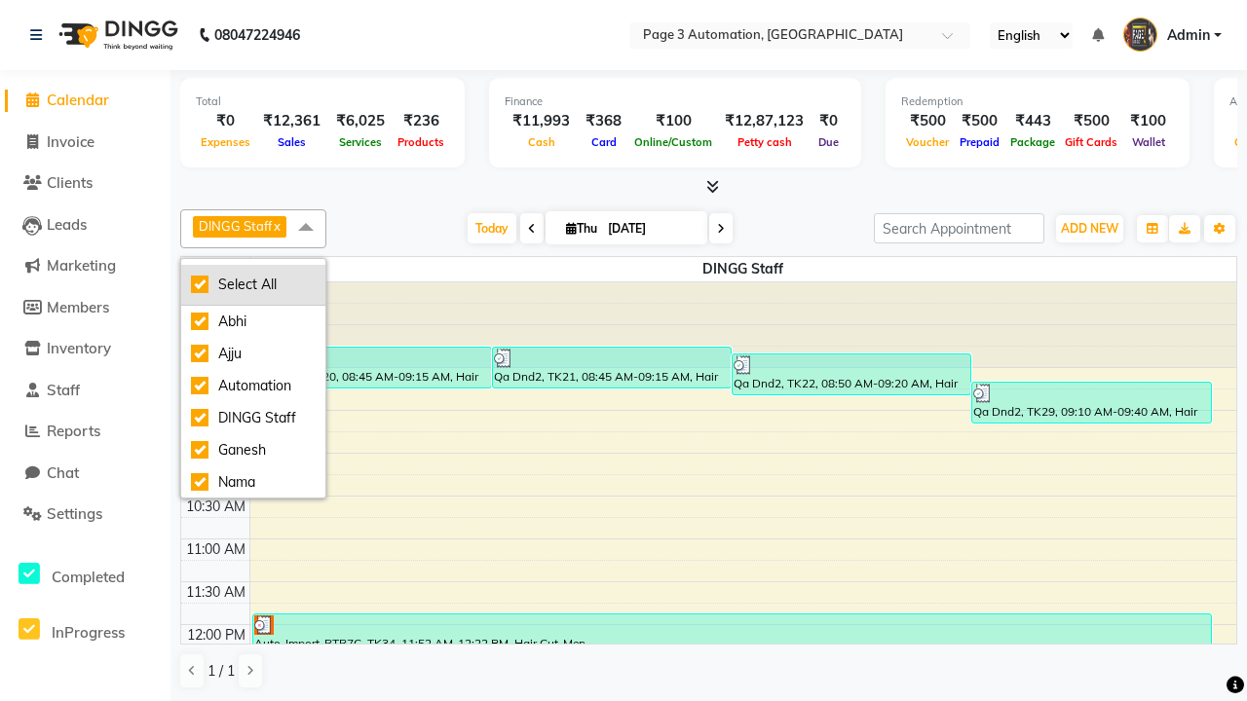
checkbox input "true"
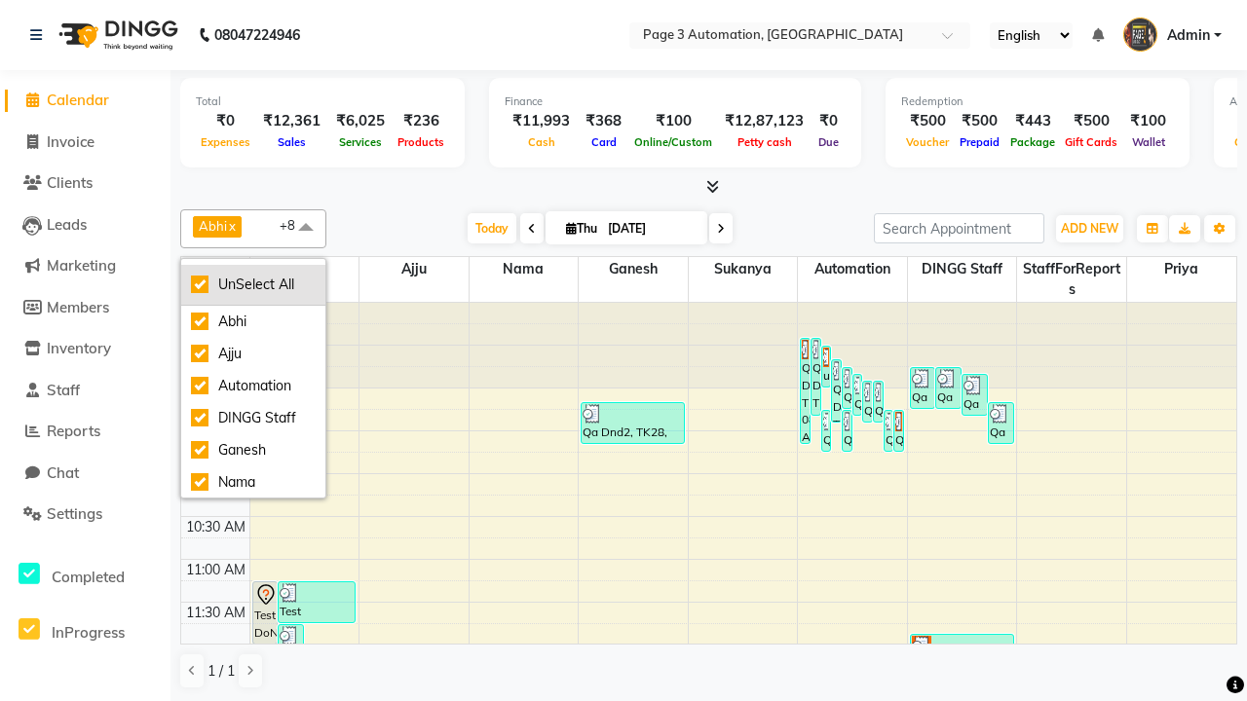
click at [253, 284] on div "UnSelect All" at bounding box center [253, 285] width 125 height 20
checkbox input "false"
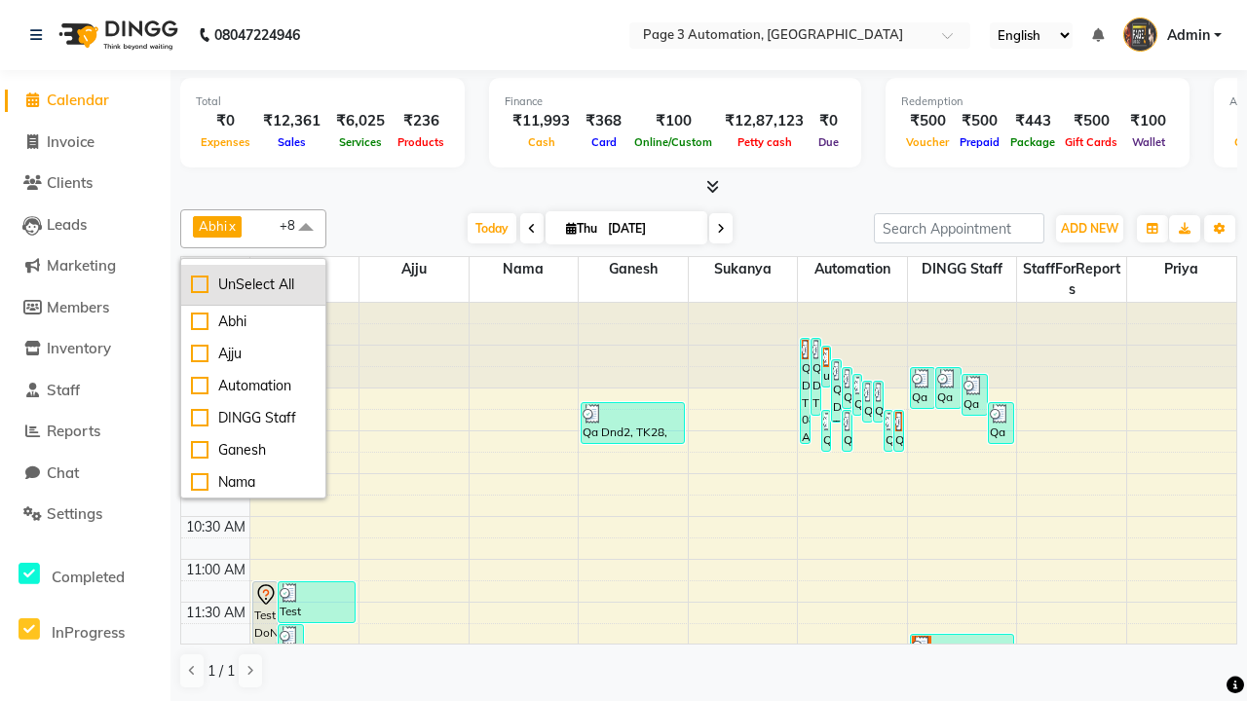
checkbox input "false"
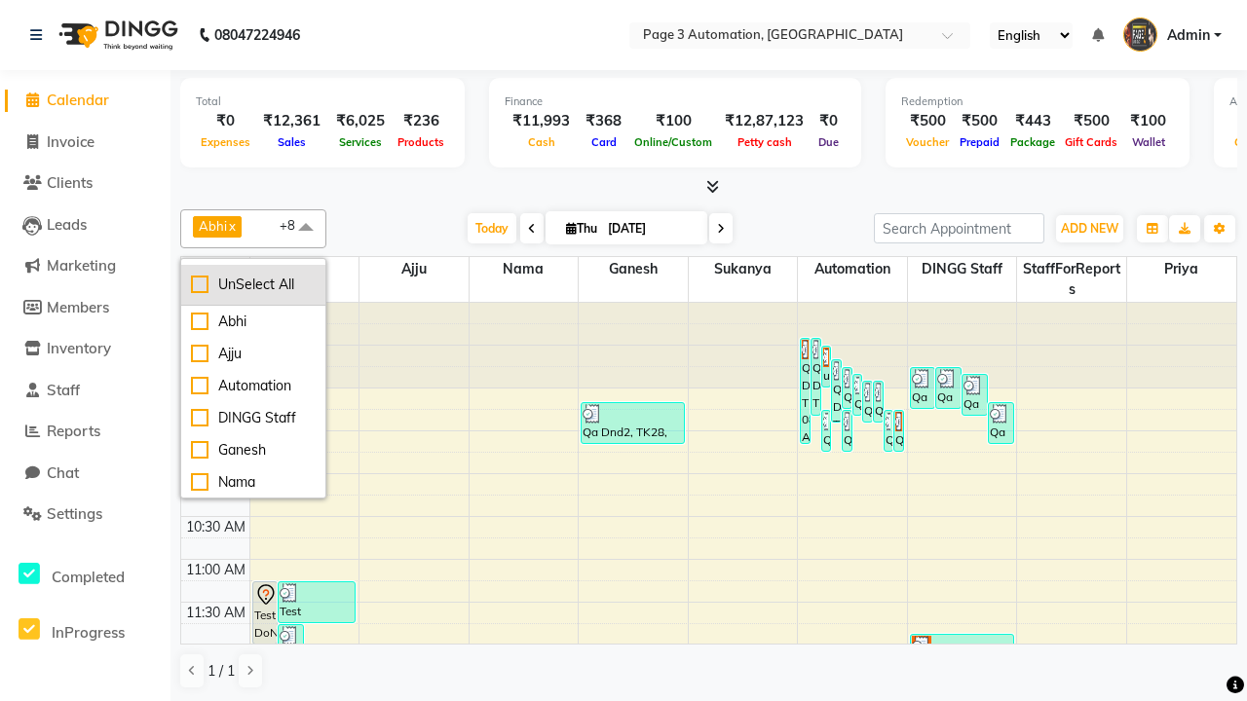
checkbox input "false"
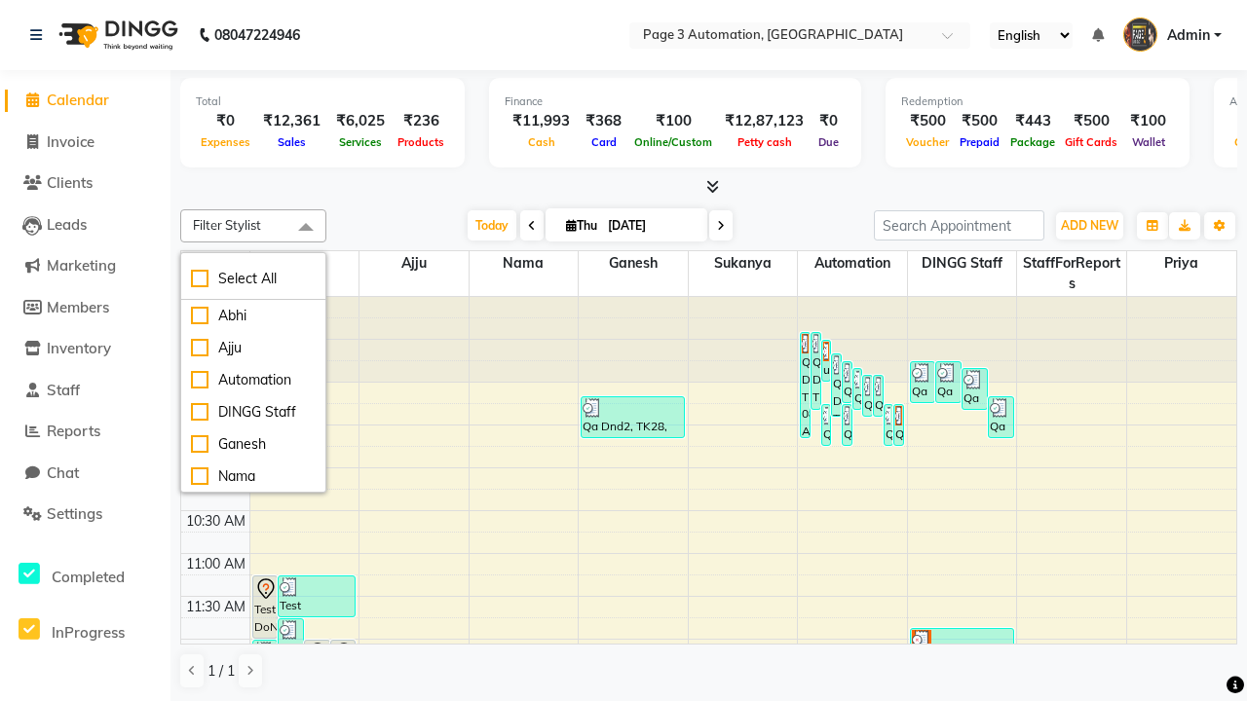
click at [306, 228] on span at bounding box center [305, 227] width 39 height 37
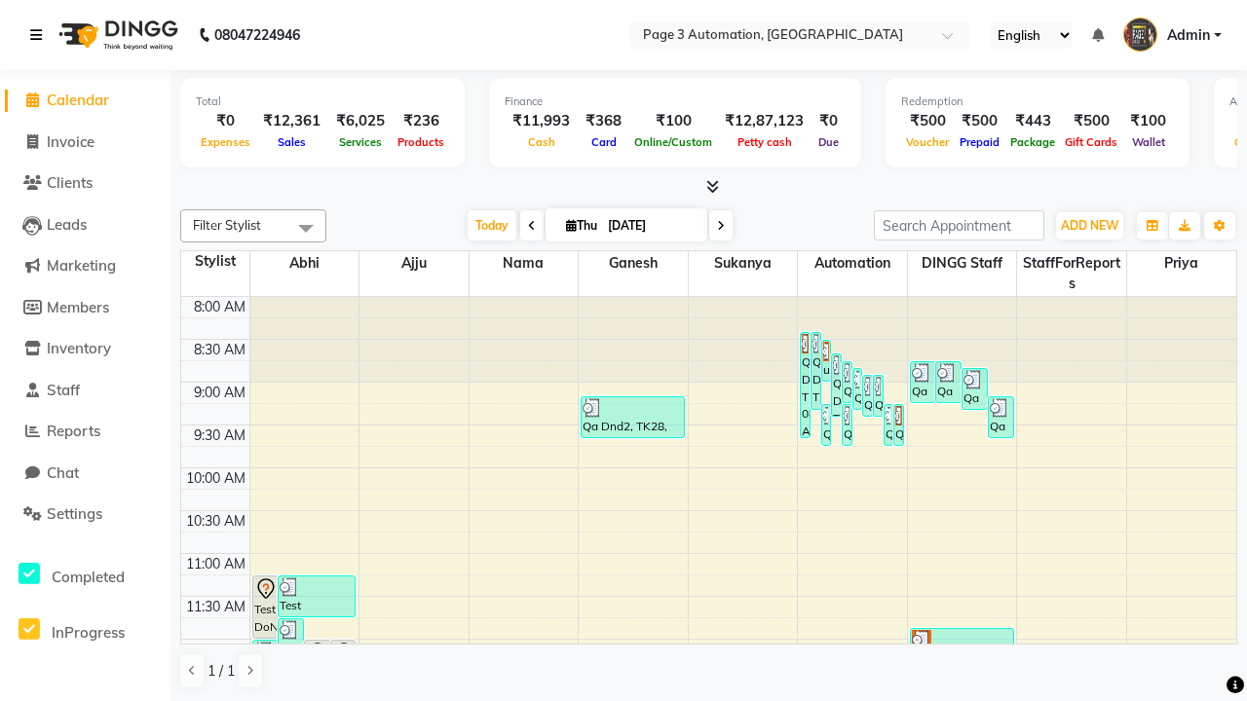
click at [40, 35] on icon at bounding box center [36, 35] width 12 height 14
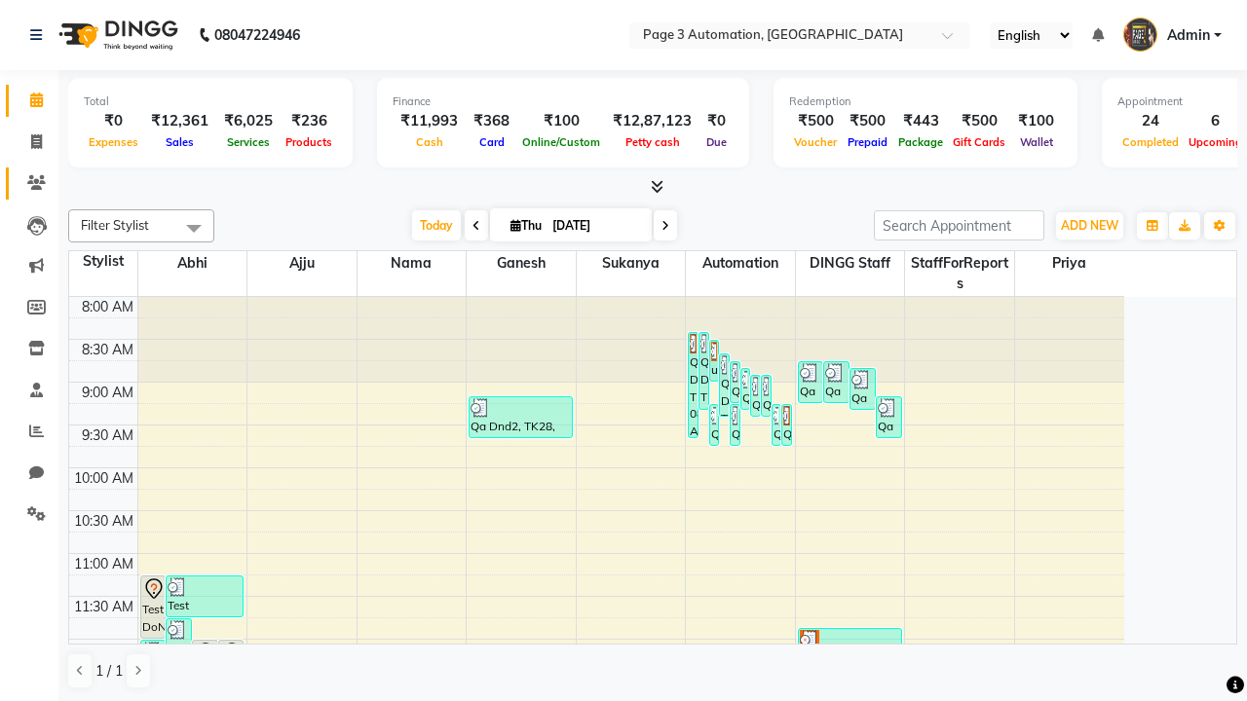
click at [29, 183] on icon at bounding box center [36, 182] width 19 height 15
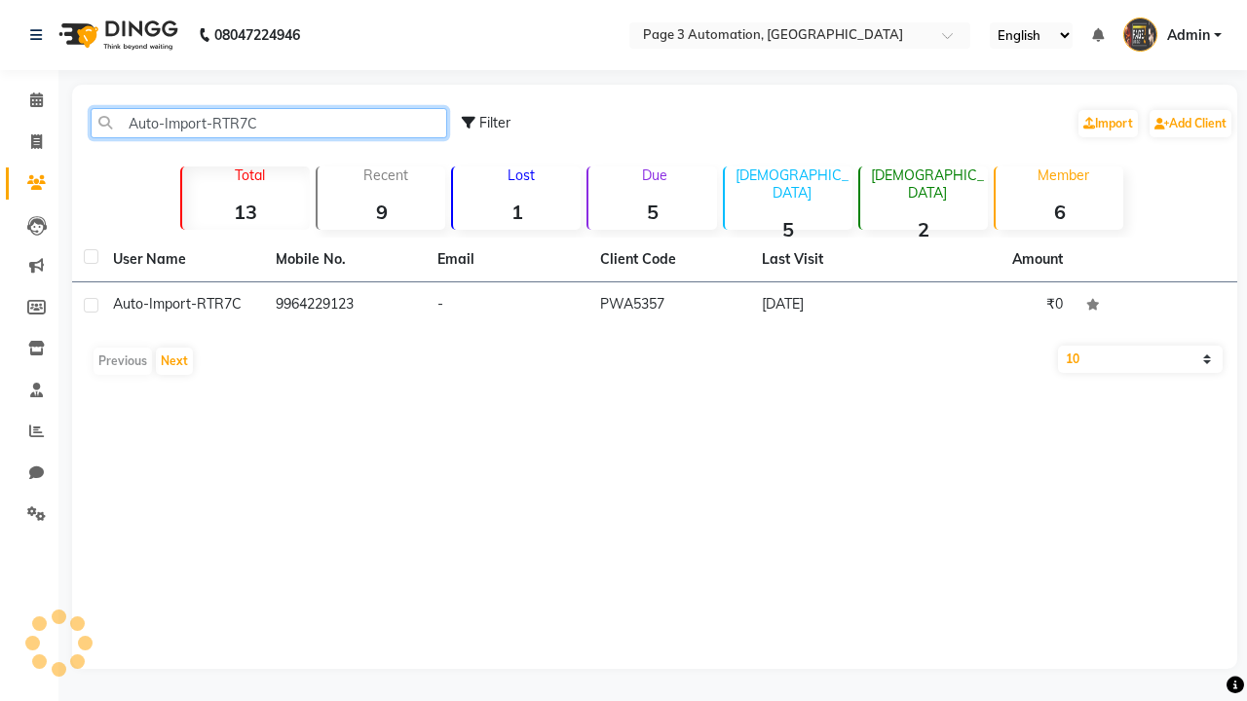
type input "Auto-Import-RTR7C"
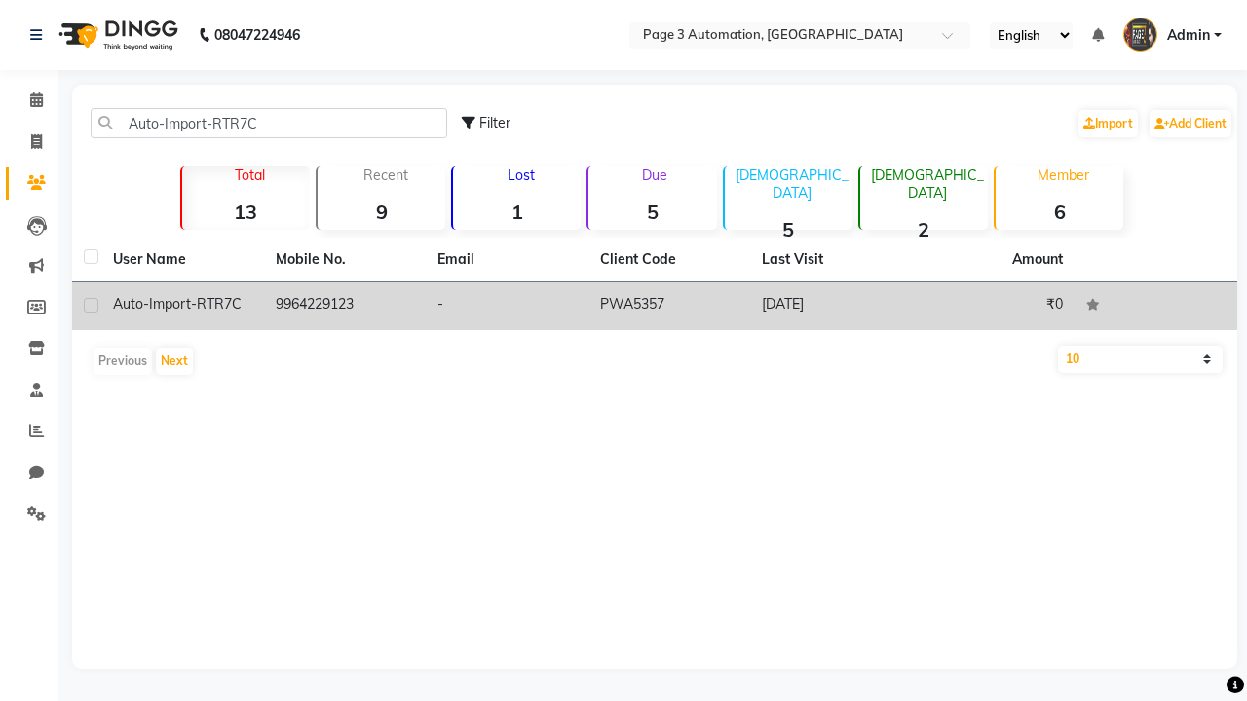
click at [655, 306] on td "PWA5357" at bounding box center [669, 307] width 163 height 48
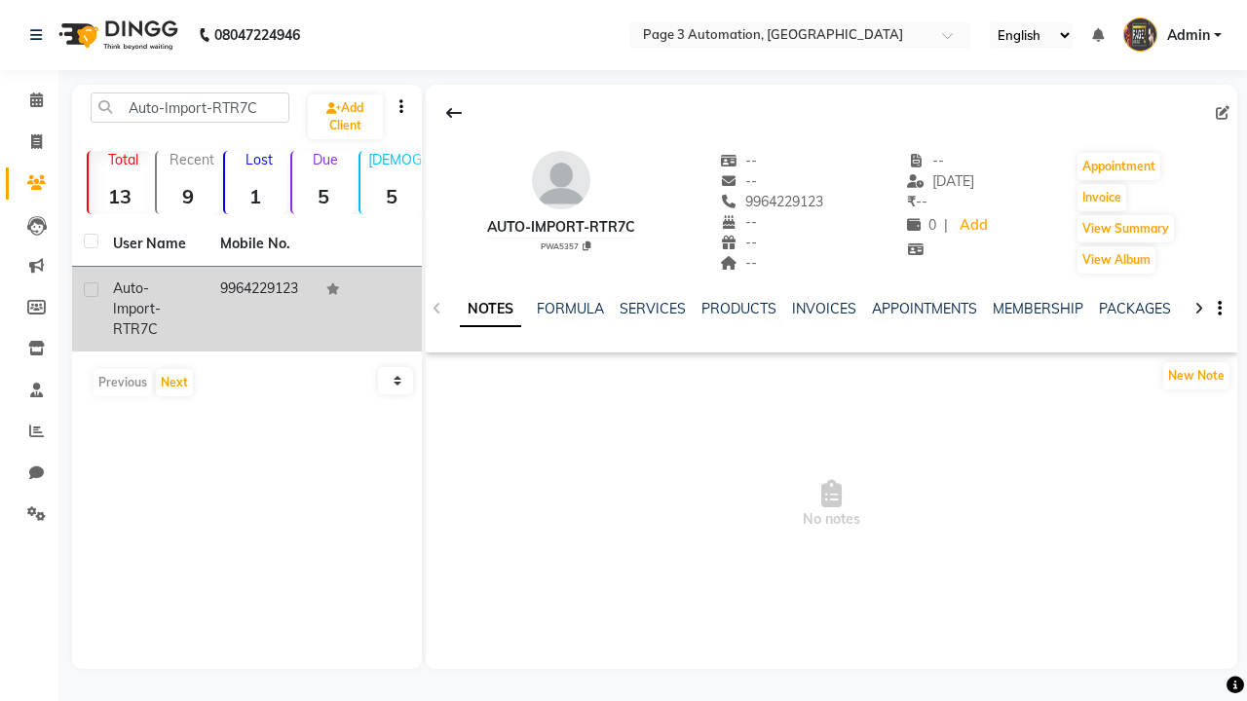
click at [91, 289] on label at bounding box center [91, 290] width 15 height 15
click at [91, 289] on input "checkbox" at bounding box center [90, 290] width 13 height 13
checkbox input "true"
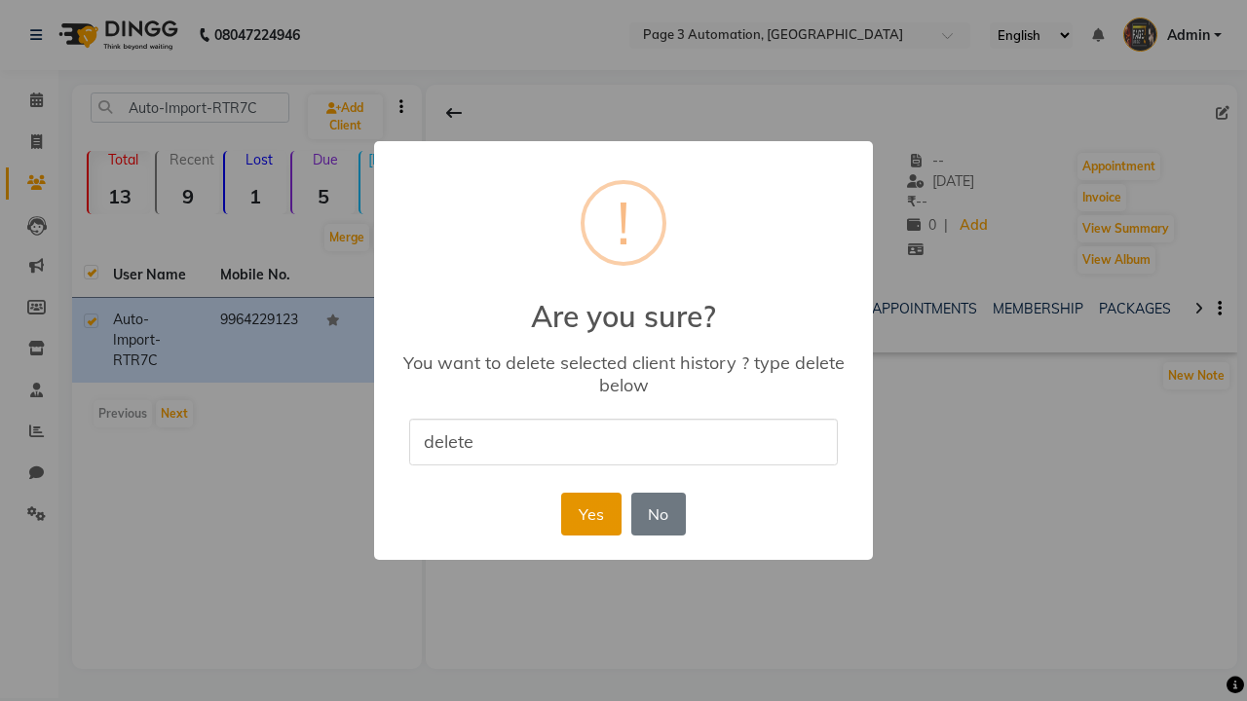
type input "delete"
click at [590, 513] on button "Yes" at bounding box center [590, 514] width 59 height 43
